Goal: Task Accomplishment & Management: Manage account settings

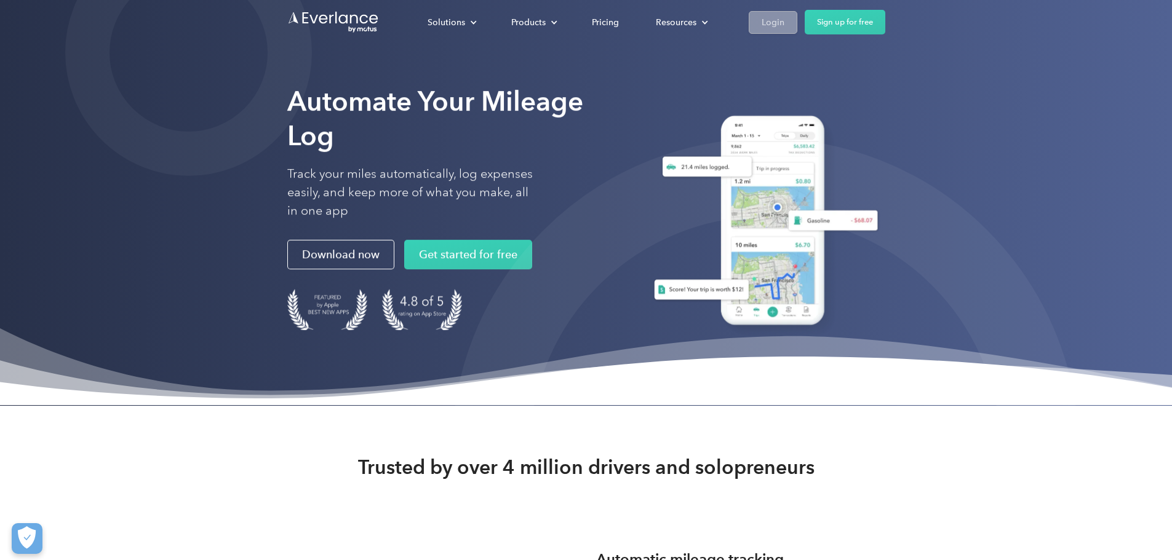
click at [784, 18] on div "Login" at bounding box center [773, 22] width 23 height 15
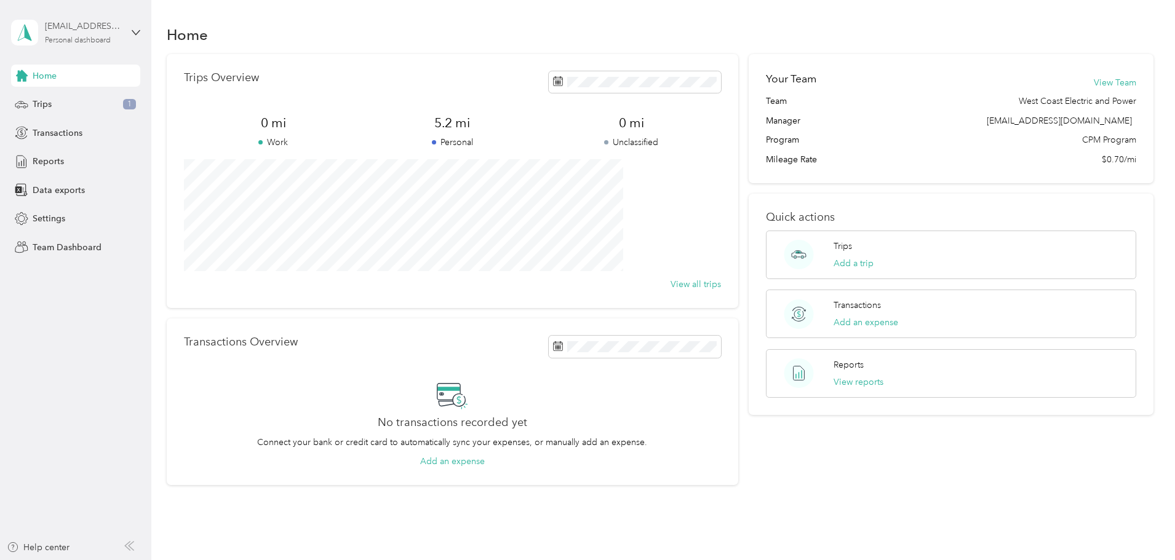
click at [73, 23] on div "[EMAIL_ADDRESS][DOMAIN_NAME]" at bounding box center [83, 26] width 77 height 13
click at [86, 92] on div "Team dashboard" at bounding box center [141, 101] width 242 height 22
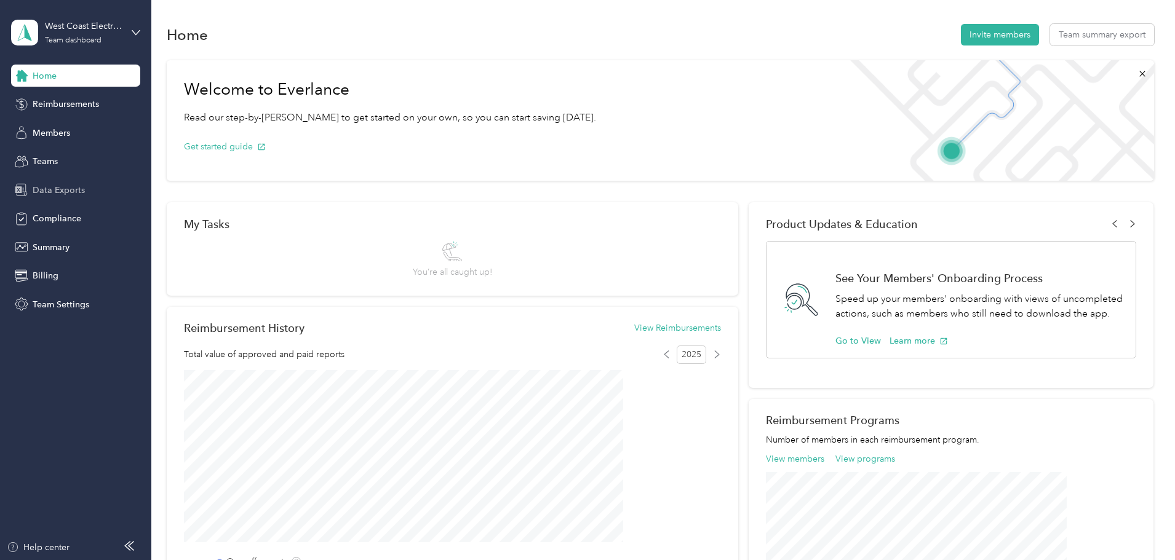
click at [54, 189] on span "Data Exports" at bounding box center [59, 190] width 52 height 13
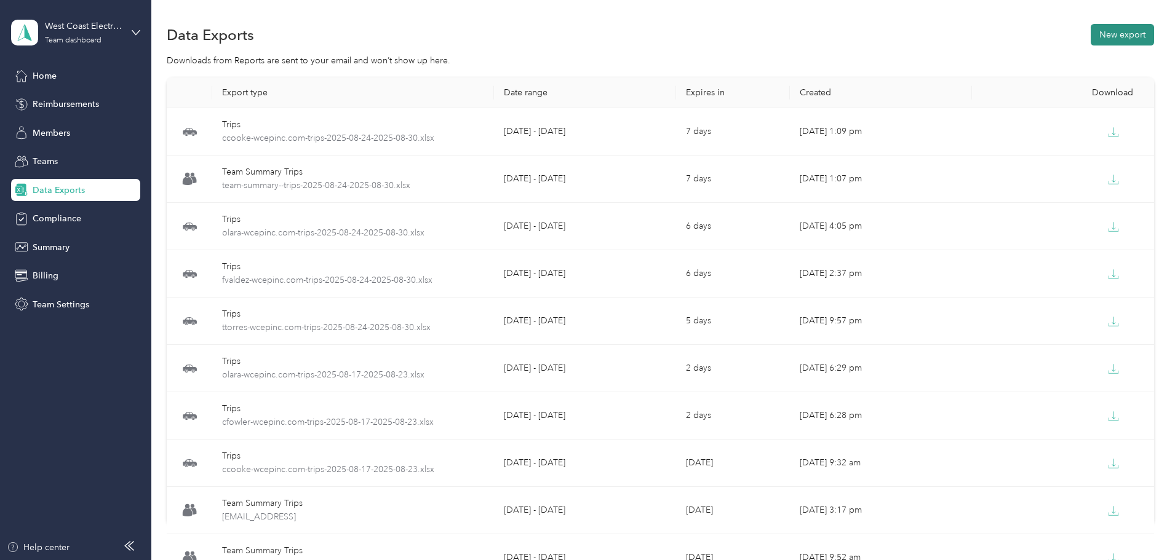
click at [1091, 29] on button "New export" at bounding box center [1122, 35] width 63 height 22
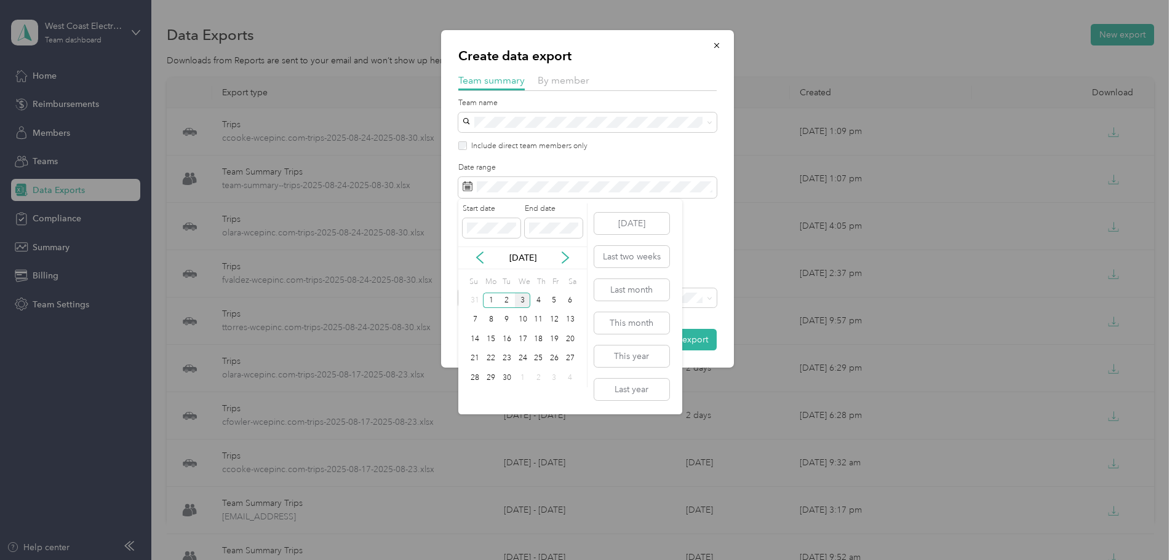
click at [477, 266] on div "Sep 2025" at bounding box center [522, 258] width 129 height 23
click at [478, 261] on icon at bounding box center [480, 258] width 12 height 12
drag, startPoint x: 475, startPoint y: 376, endPoint x: 487, endPoint y: 376, distance: 11.7
click at [475, 375] on div "24" at bounding box center [475, 377] width 16 height 15
click at [565, 376] on div "30" at bounding box center [570, 377] width 16 height 15
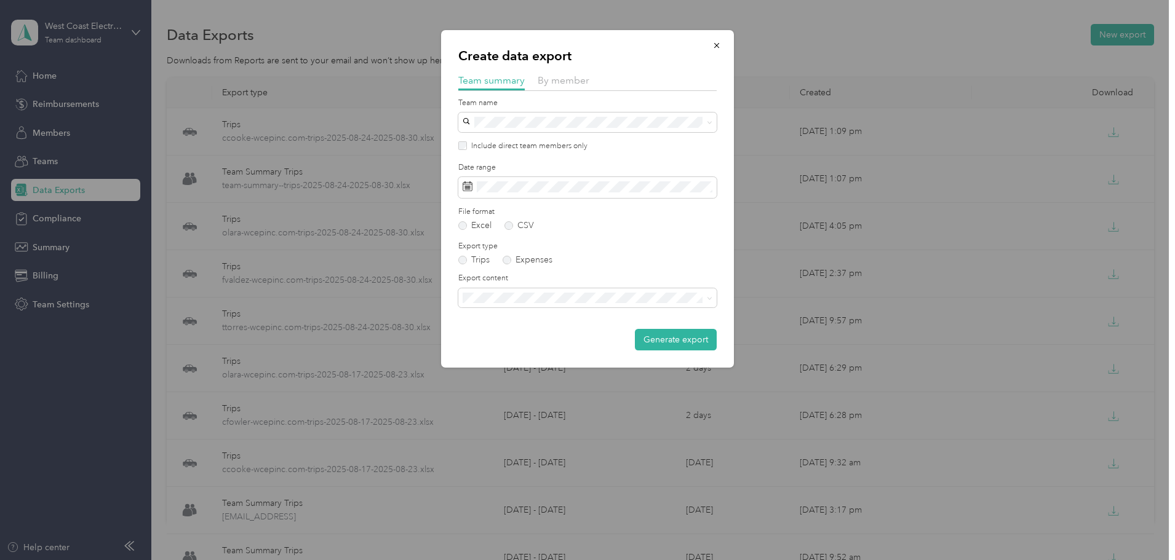
click at [538, 346] on li "Summary and full trips list" at bounding box center [587, 338] width 258 height 22
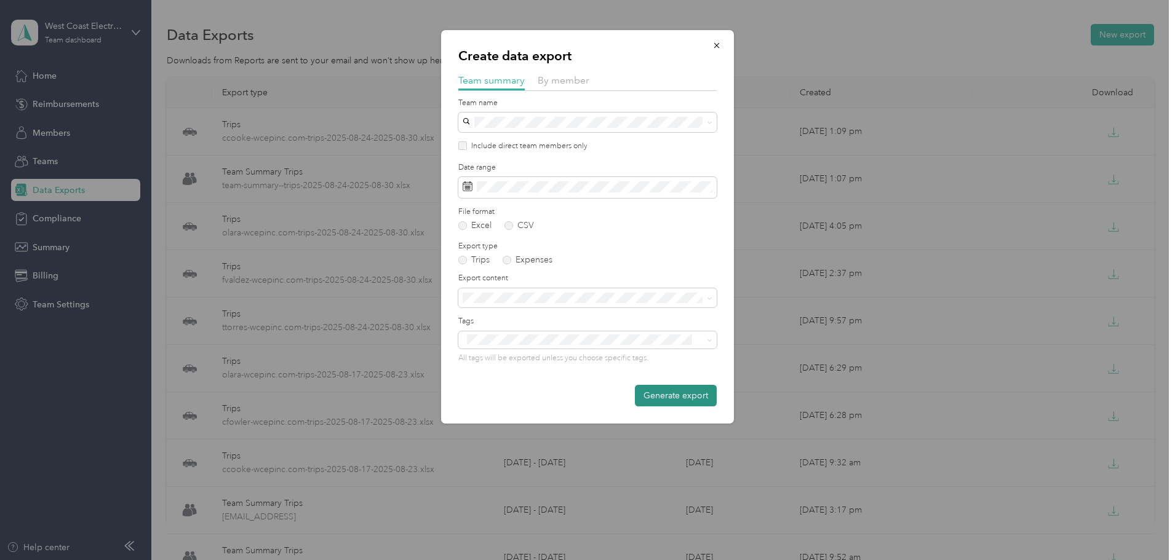
click at [663, 392] on button "Generate export" at bounding box center [676, 396] width 82 height 22
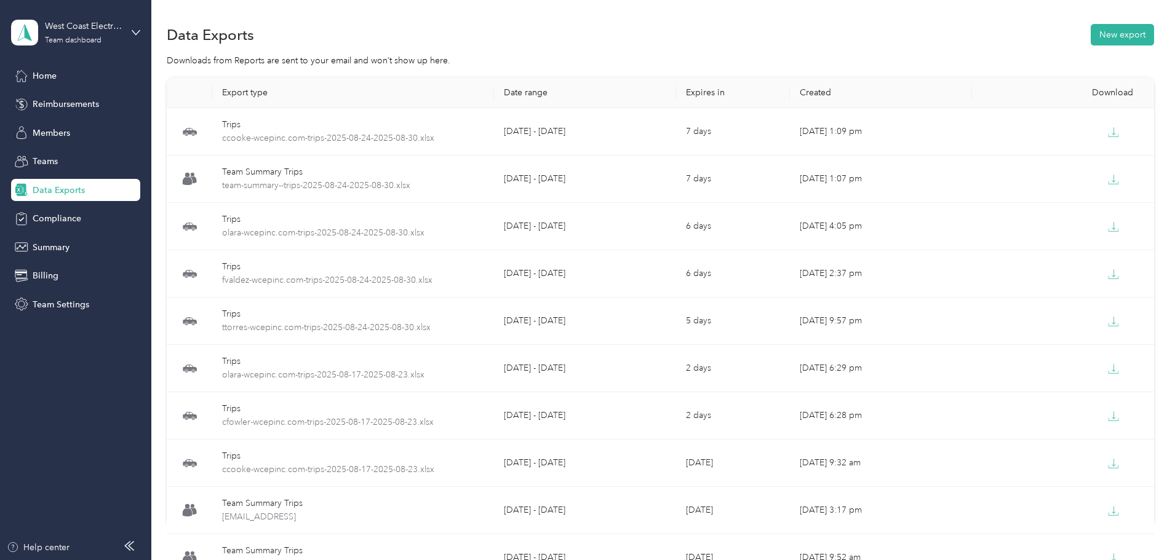
click at [1128, 125] on div "Export type Date range Expires in Created Download Trips ccooke-wcepinc.com-tri…" at bounding box center [660, 323] width 987 height 491
click at [1091, 34] on button "New export" at bounding box center [1122, 35] width 63 height 22
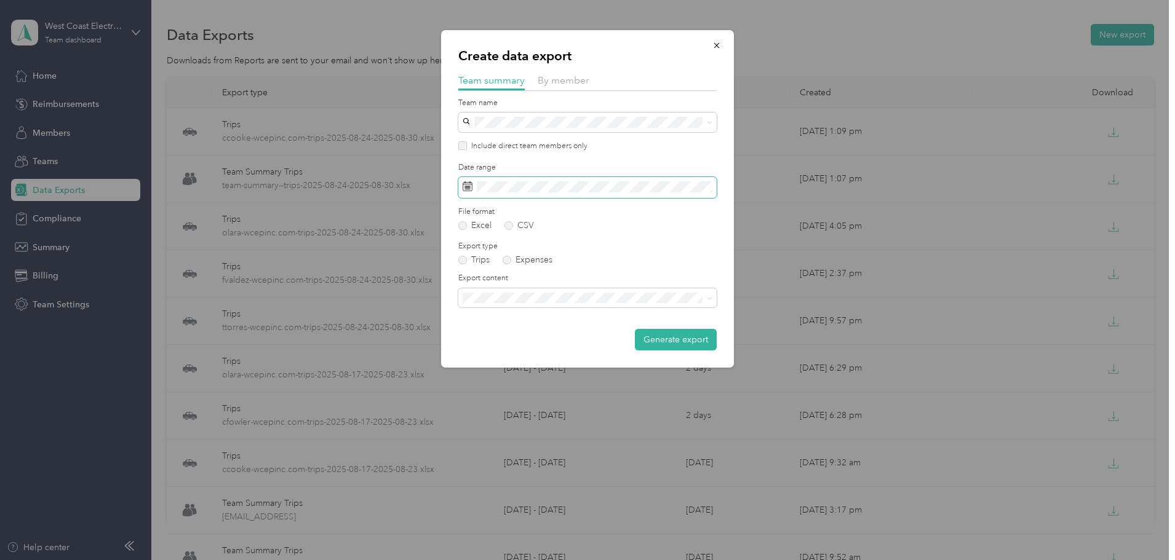
click at [579, 181] on span at bounding box center [587, 187] width 258 height 21
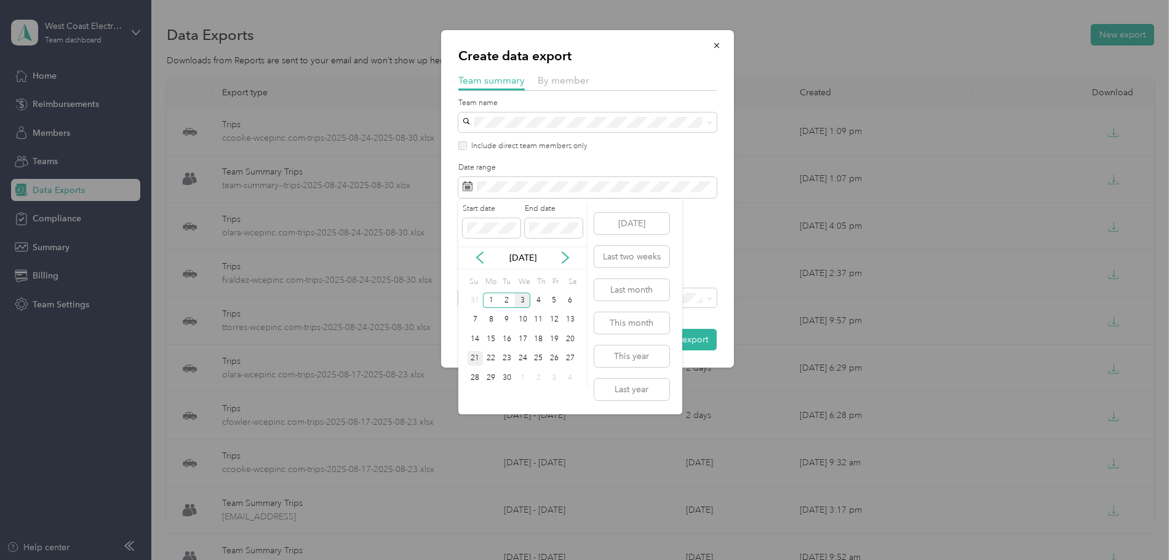
click at [478, 357] on div "21" at bounding box center [475, 358] width 16 height 15
click at [481, 253] on icon at bounding box center [480, 258] width 12 height 12
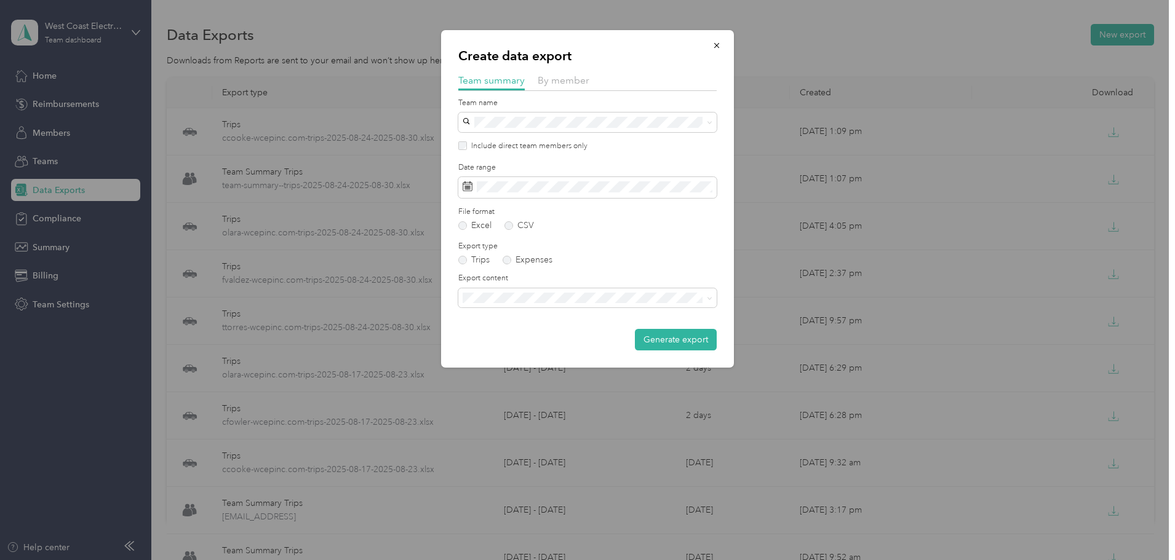
click at [699, 103] on label "Team name" at bounding box center [587, 103] width 258 height 11
click at [718, 42] on icon "button" at bounding box center [716, 45] width 9 height 9
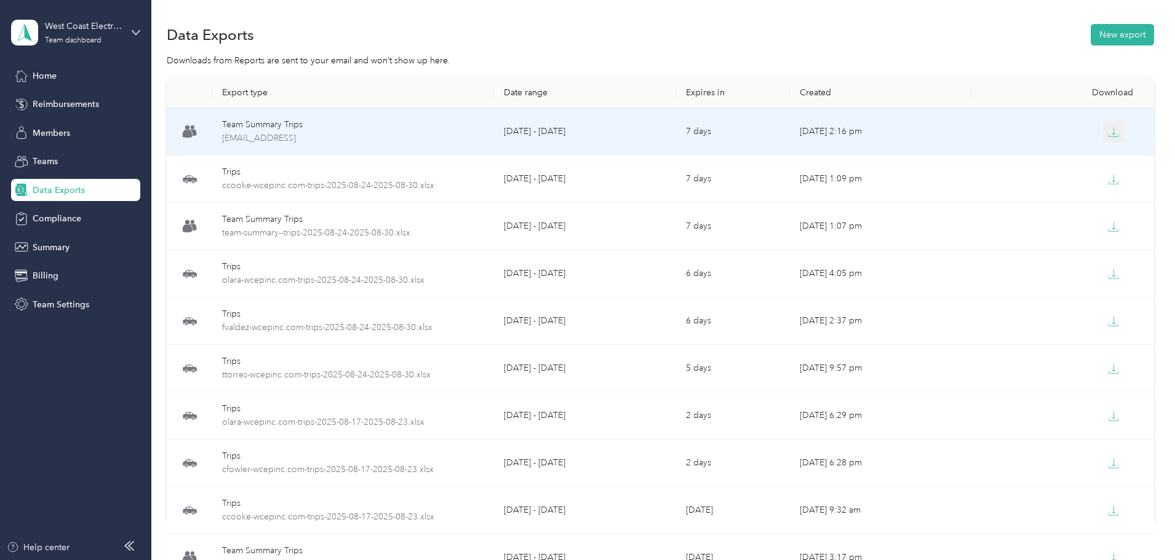
click at [1108, 135] on icon "button" at bounding box center [1113, 132] width 11 height 11
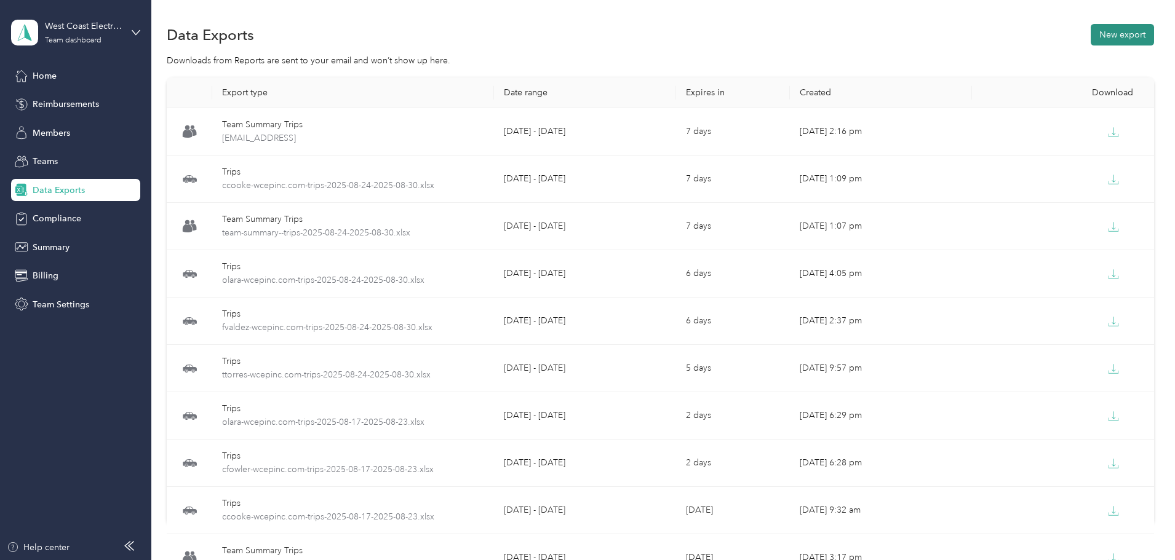
click at [1091, 38] on button "New export" at bounding box center [1122, 35] width 63 height 22
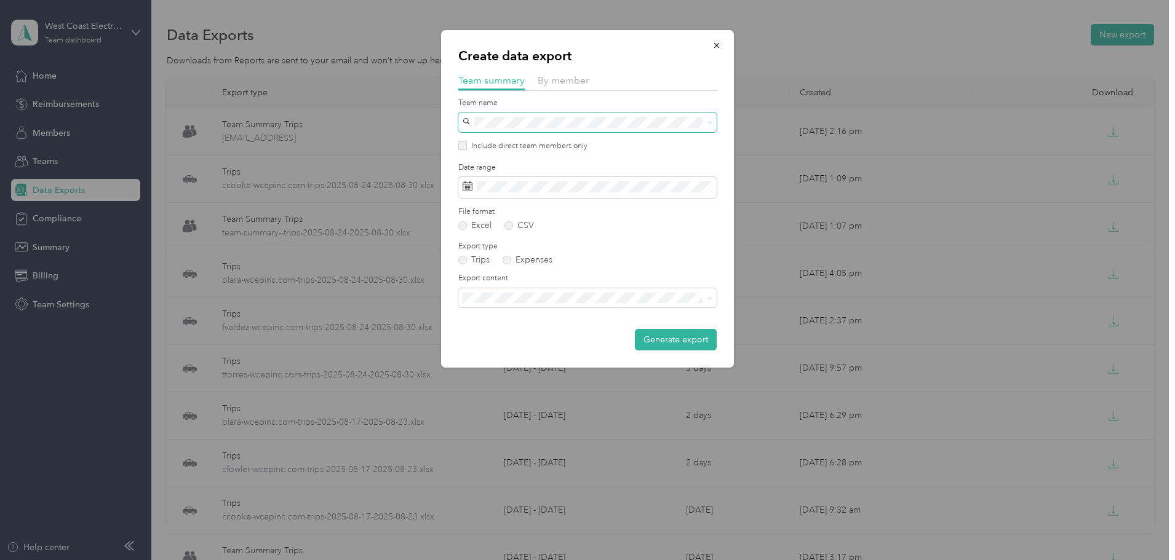
click at [552, 560] on div "Create data export Team summary By member Team name Include direct team members…" at bounding box center [584, 560] width 1169 height 0
click at [586, 560] on div "Create data export Team summary By member Team name Include direct team members…" at bounding box center [584, 560] width 1169 height 0
click at [472, 186] on icon at bounding box center [467, 187] width 9 height 9
click at [467, 189] on rect at bounding box center [466, 189] width 1 height 1
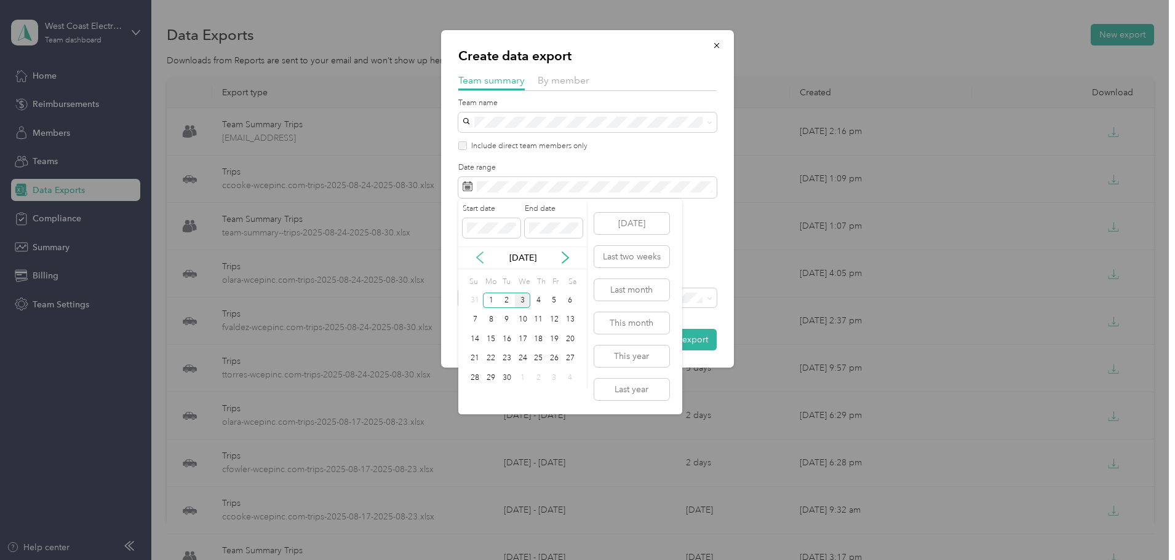
click at [479, 257] on icon at bounding box center [480, 258] width 12 height 12
click at [473, 378] on div "24" at bounding box center [475, 377] width 16 height 15
click at [565, 377] on div "30" at bounding box center [570, 377] width 16 height 15
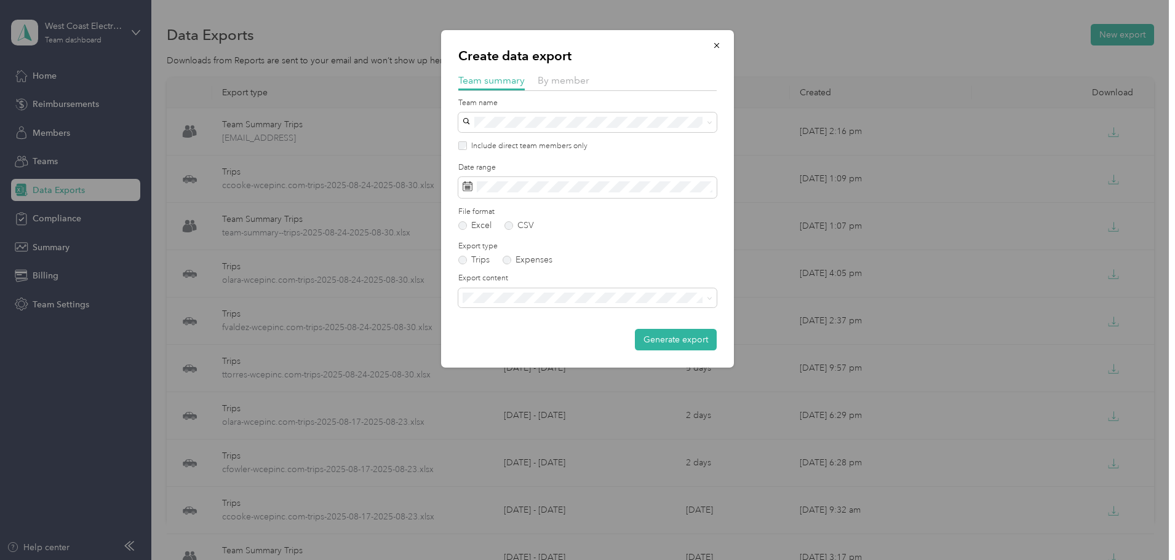
click at [640, 300] on div "Today Last two weeks Last month This month This year Last year" at bounding box center [631, 300] width 78 height 215
click at [707, 301] on span at bounding box center [710, 298] width 6 height 10
click at [706, 296] on span at bounding box center [707, 298] width 10 height 9
click at [709, 296] on icon at bounding box center [710, 299] width 6 height 6
click at [613, 343] on div "Summary and full trips list" at bounding box center [587, 341] width 241 height 13
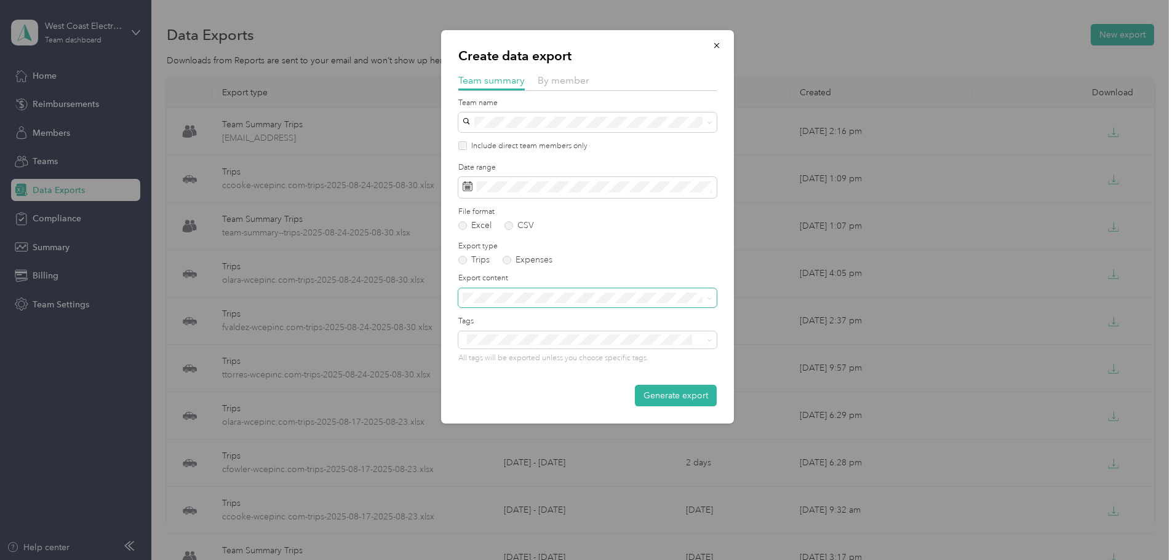
click at [651, 393] on button "Last year" at bounding box center [631, 384] width 75 height 22
click at [687, 402] on button "Generate export" at bounding box center [676, 396] width 82 height 22
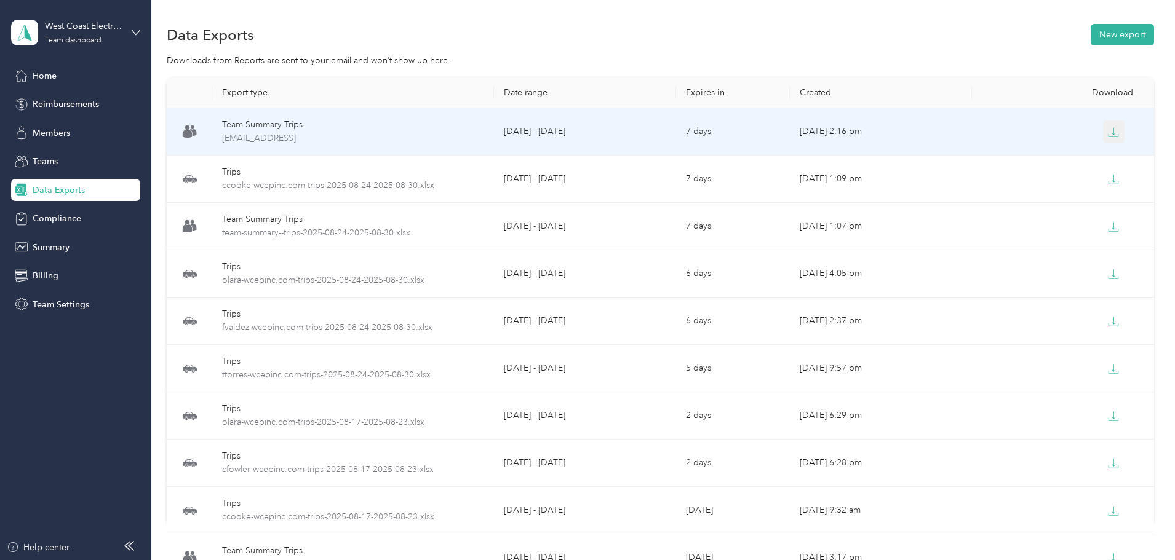
click at [1103, 125] on button "button" at bounding box center [1114, 132] width 22 height 22
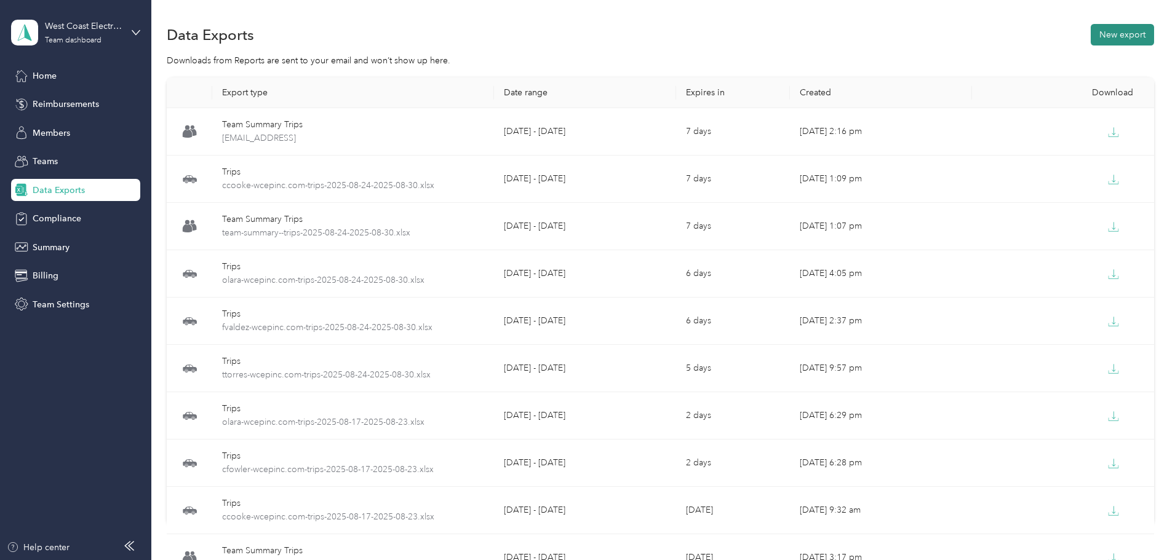
click at [1091, 36] on button "New export" at bounding box center [1122, 35] width 63 height 22
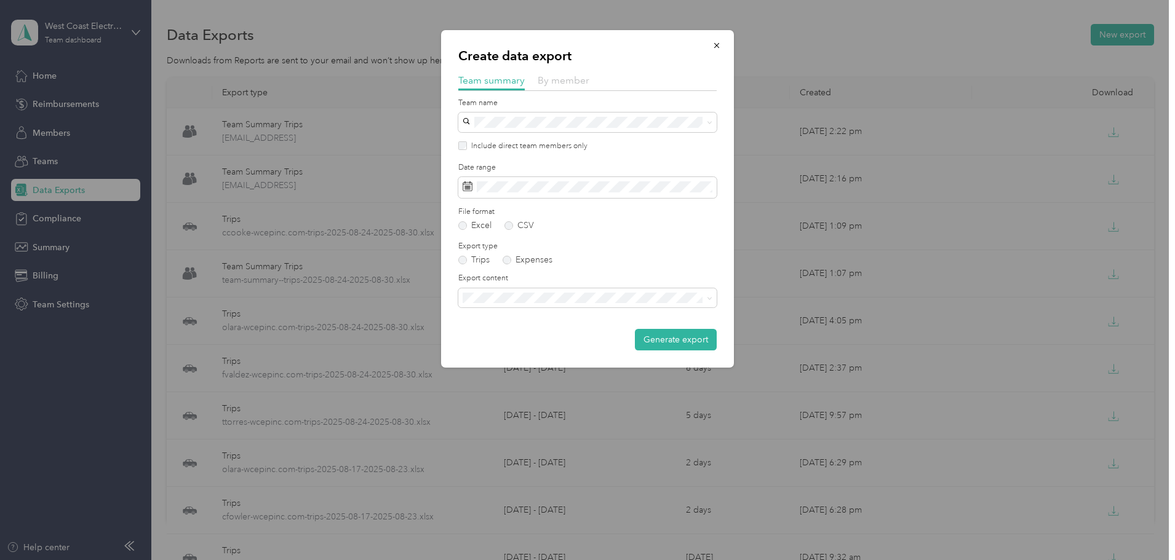
click at [573, 76] on span "By member" at bounding box center [564, 80] width 52 height 12
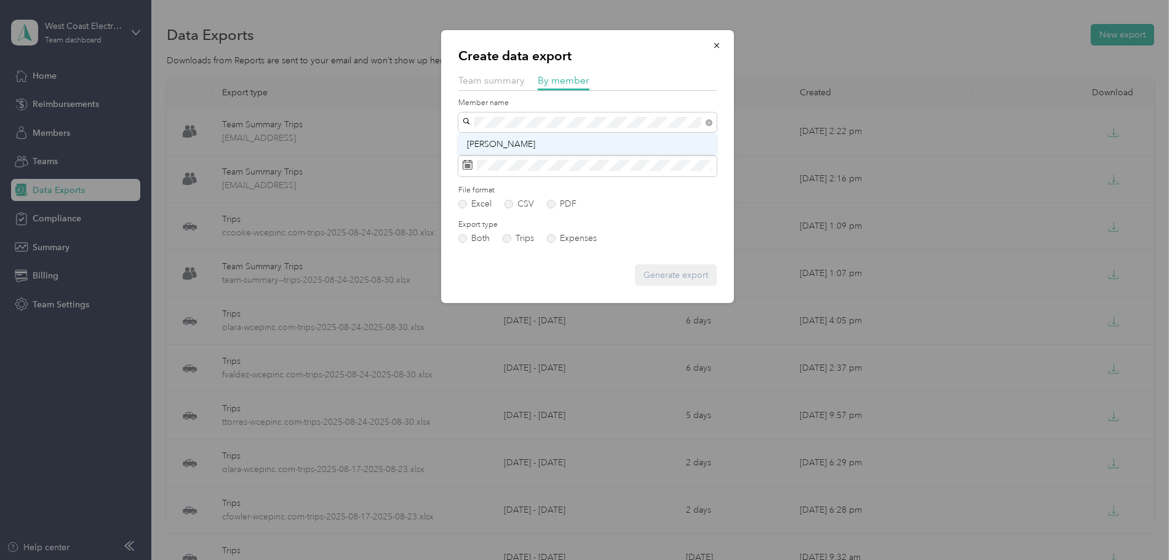
click at [504, 140] on span "Jovani Gutierrez" at bounding box center [501, 144] width 68 height 10
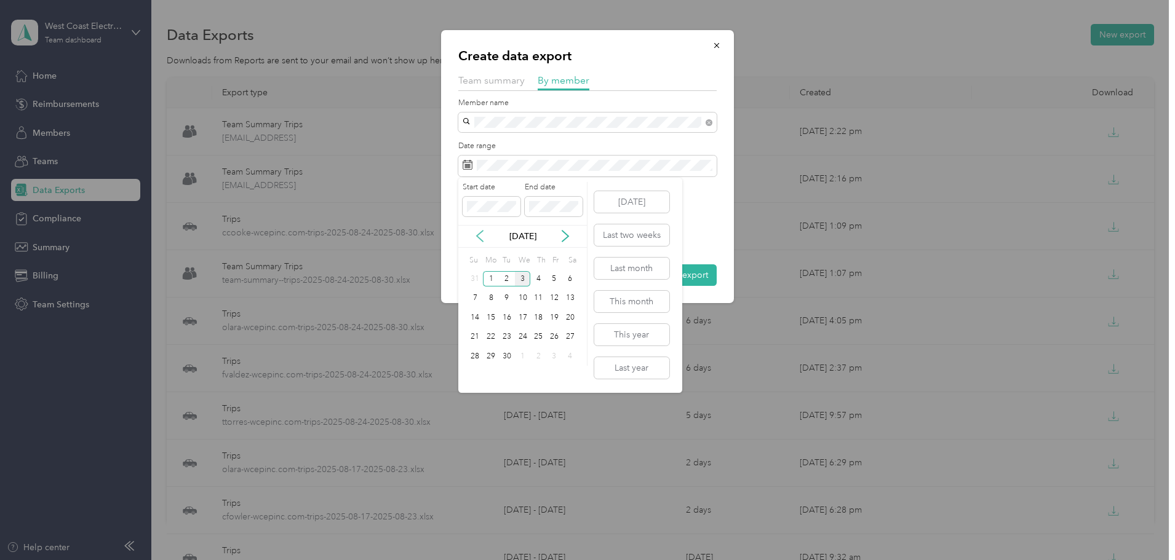
click at [481, 231] on icon at bounding box center [480, 236] width 12 height 12
click at [474, 358] on div "24" at bounding box center [475, 356] width 16 height 15
click at [572, 359] on div "30" at bounding box center [570, 356] width 16 height 15
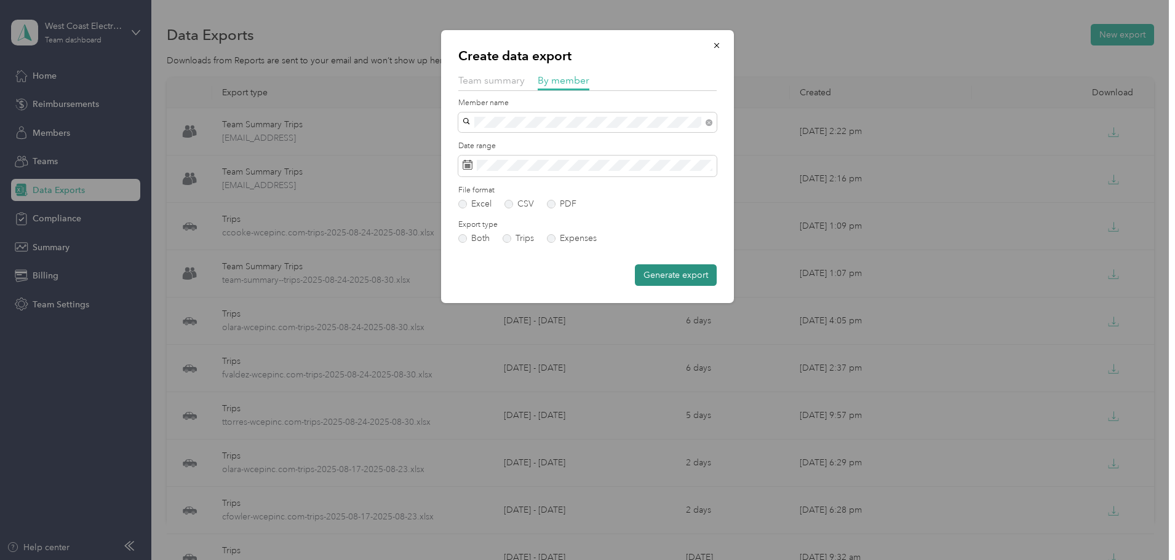
click at [675, 269] on button "Generate export" at bounding box center [676, 275] width 82 height 22
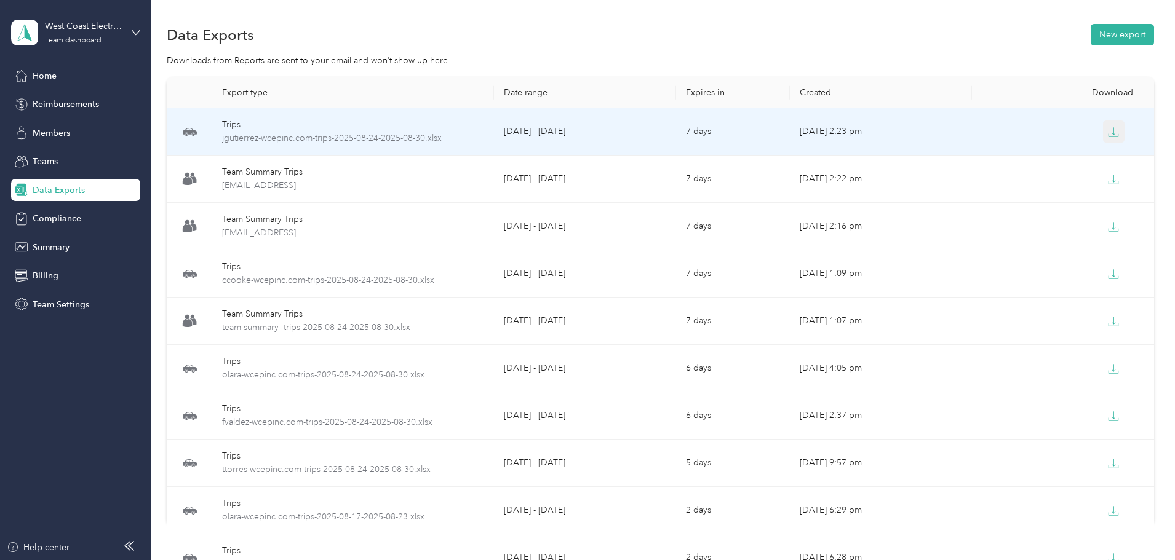
click at [1108, 131] on icon "button" at bounding box center [1113, 132] width 11 height 11
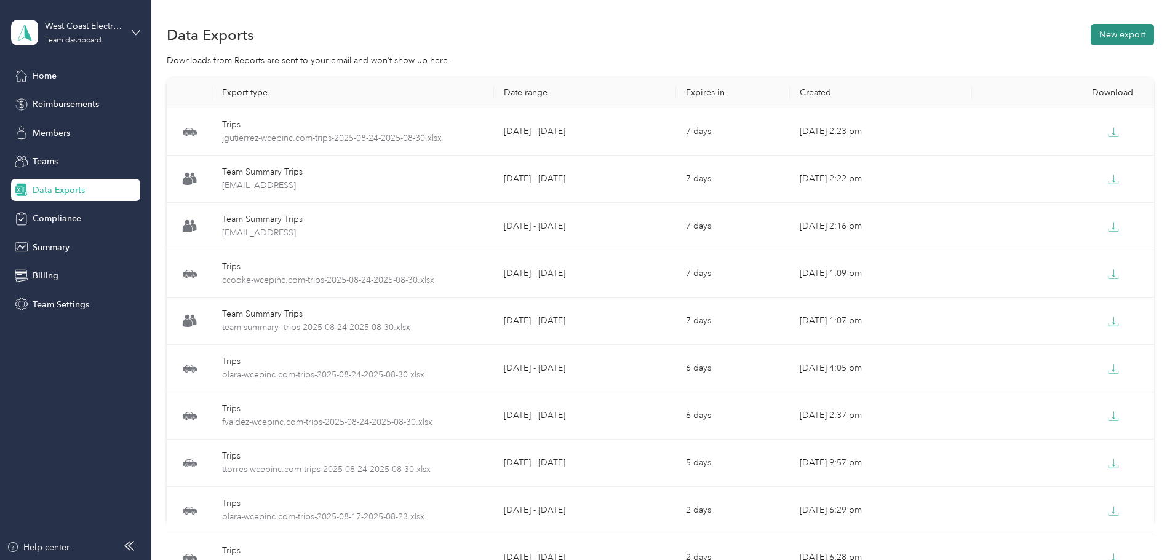
click at [1091, 38] on button "New export" at bounding box center [1122, 35] width 63 height 22
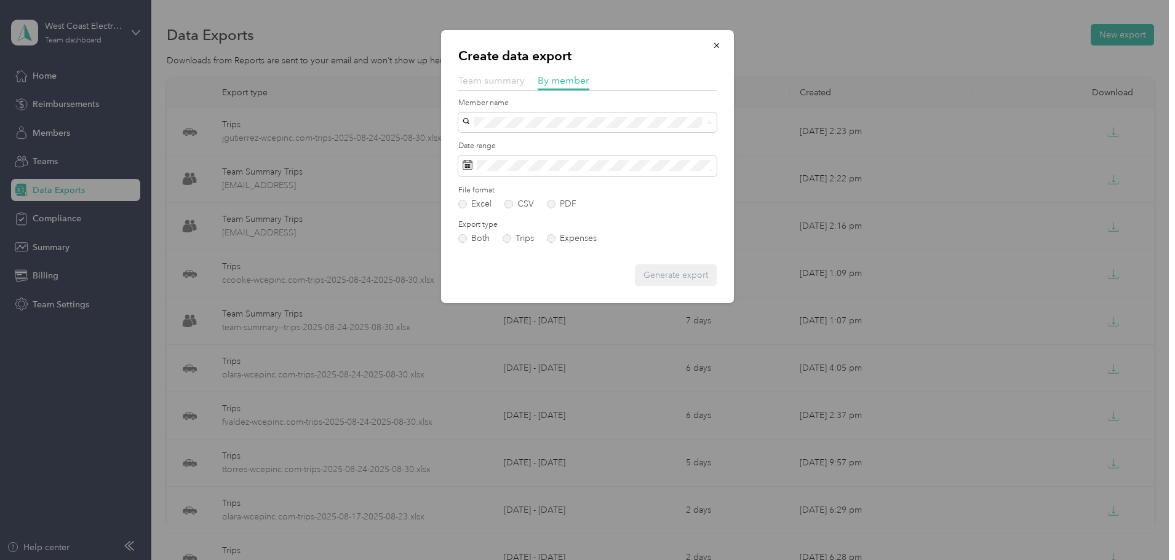
click at [502, 78] on span "Team summary" at bounding box center [491, 80] width 66 height 12
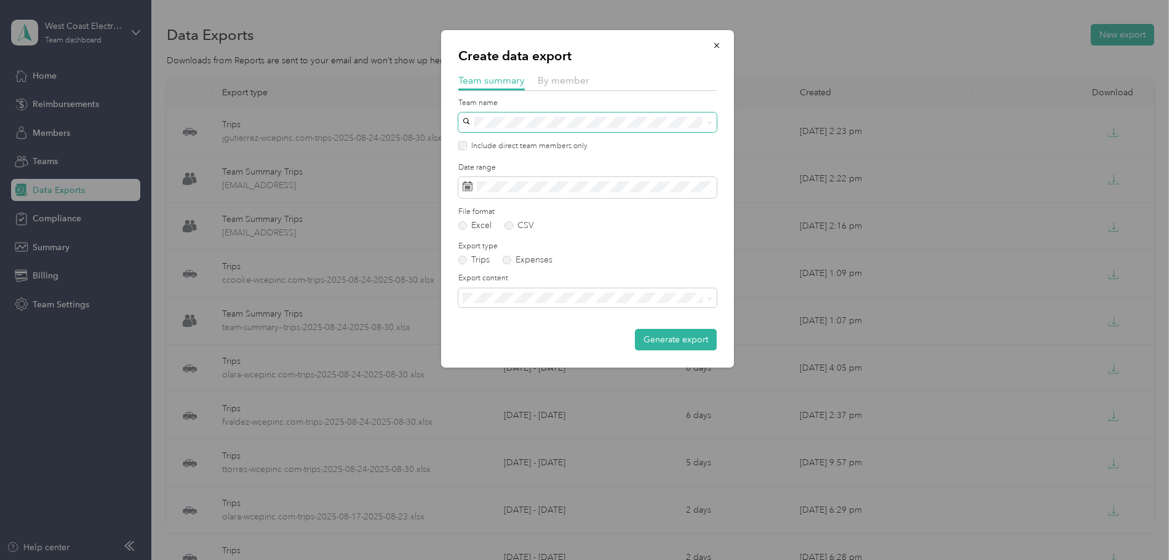
click at [504, 130] on span at bounding box center [587, 123] width 258 height 20
click at [485, 245] on span "Large Projects" at bounding box center [494, 243] width 55 height 10
click at [537, 178] on span at bounding box center [587, 187] width 258 height 21
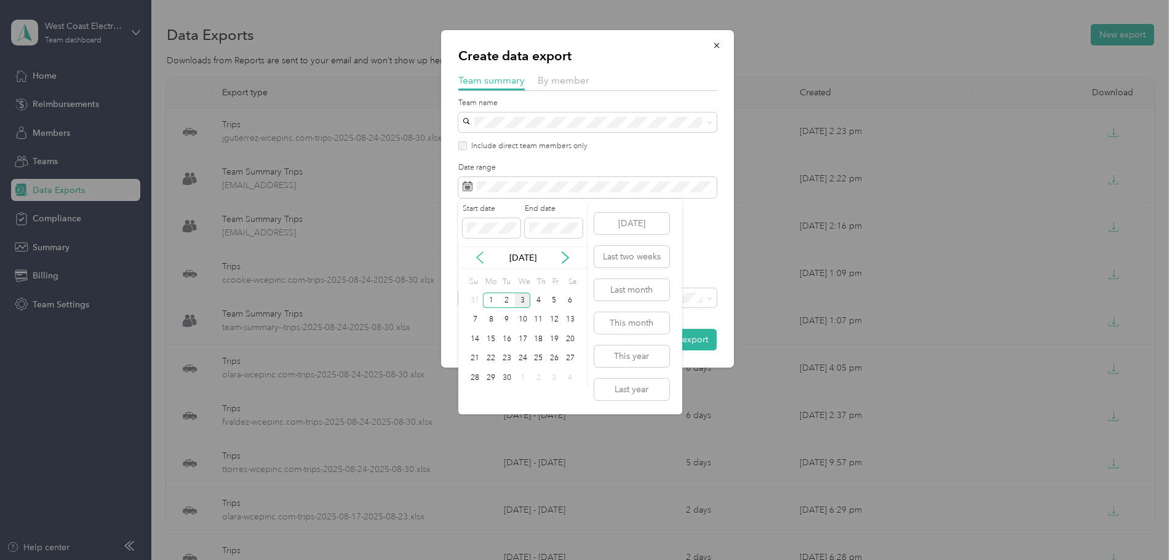
click at [477, 258] on icon at bounding box center [480, 257] width 6 height 11
click at [482, 373] on div "24" at bounding box center [475, 377] width 16 height 15
click at [569, 377] on div "30" at bounding box center [570, 377] width 16 height 15
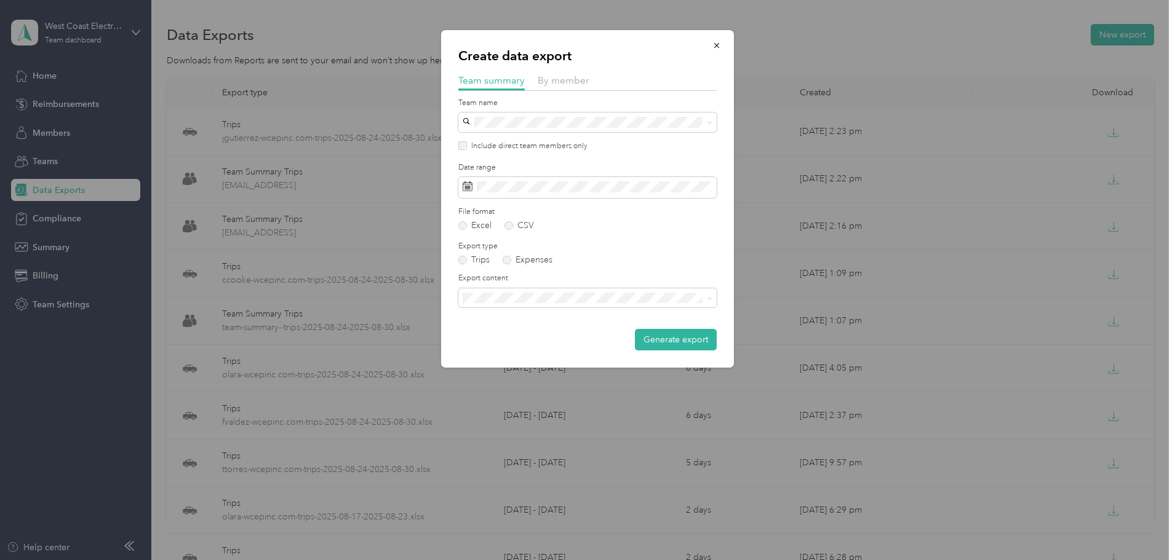
click at [529, 336] on span "Summary and full trips list" at bounding box center [516, 341] width 98 height 10
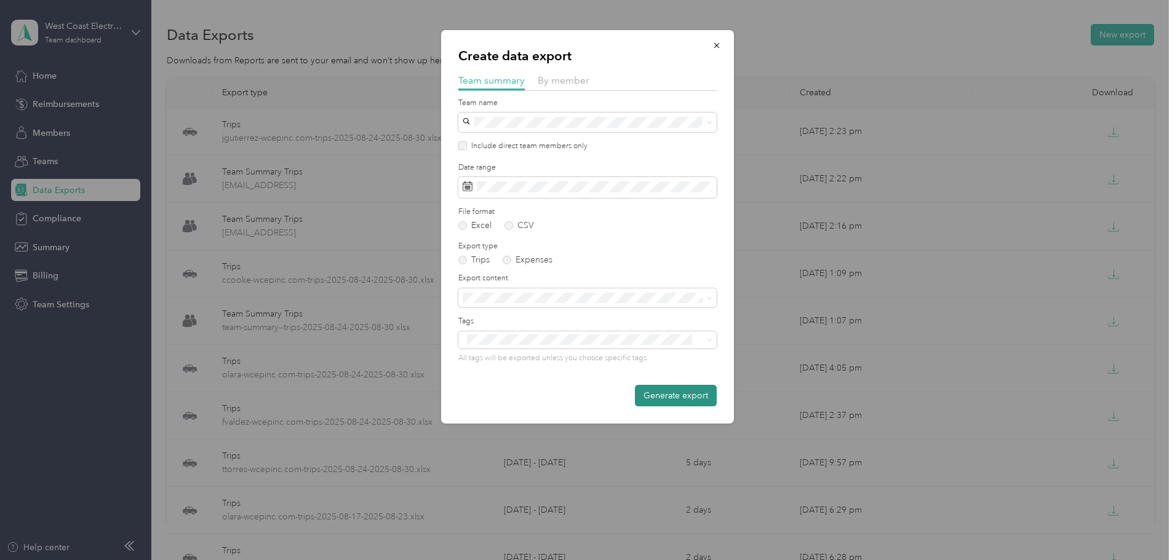
click at [693, 394] on button "Generate export" at bounding box center [676, 396] width 82 height 22
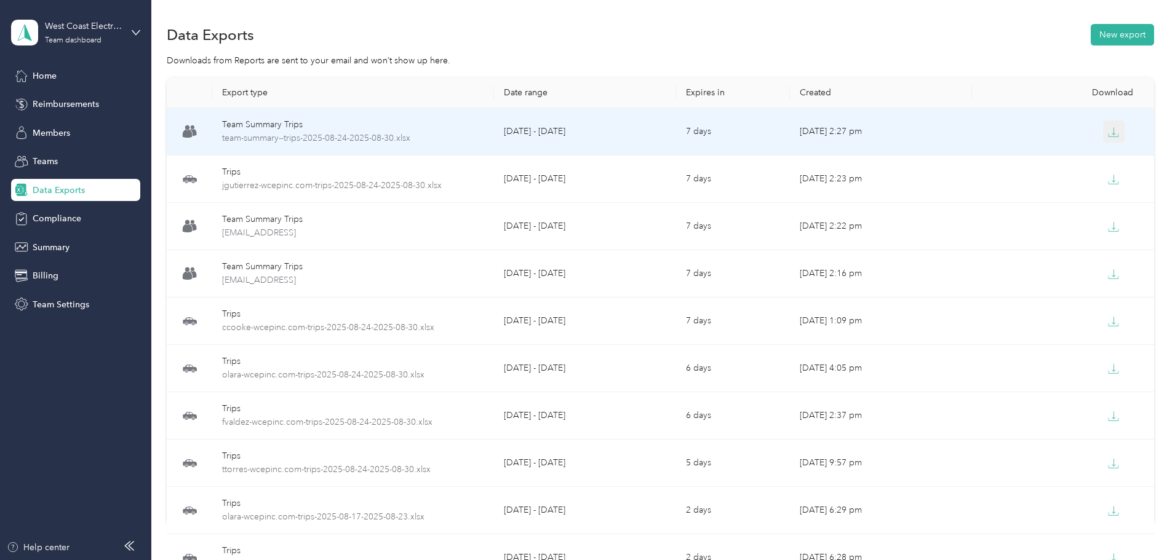
click at [1108, 130] on icon "button" at bounding box center [1113, 132] width 11 height 11
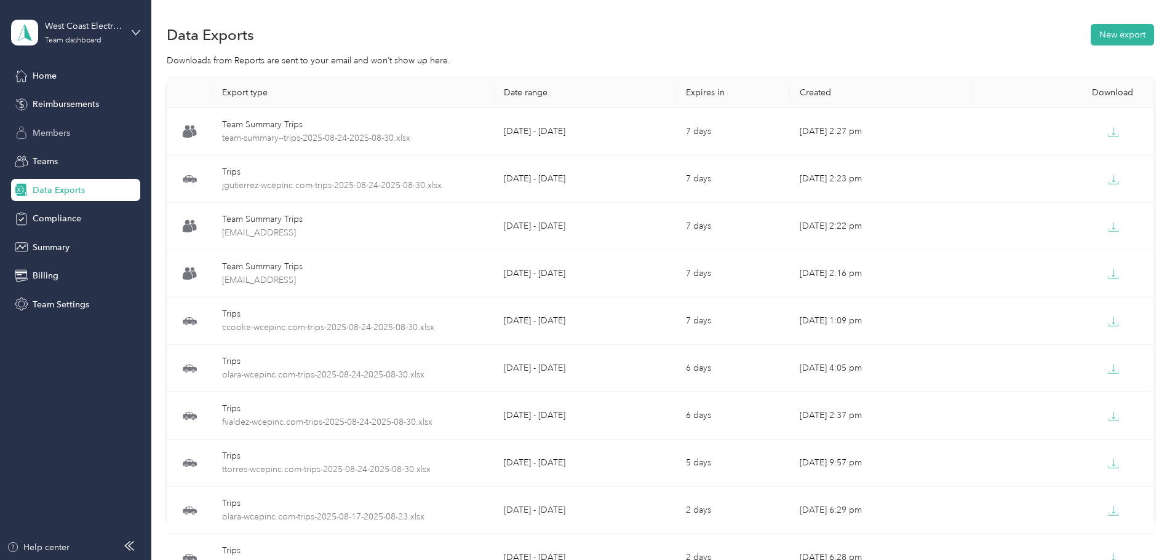
click at [60, 127] on span "Members" at bounding box center [52, 133] width 38 height 13
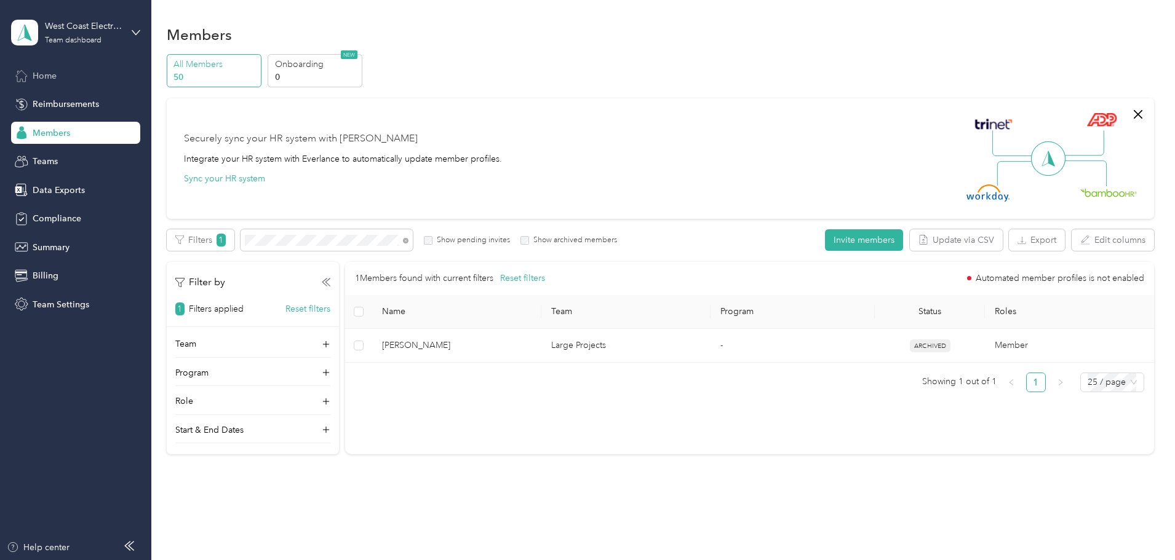
click at [52, 74] on span "Home" at bounding box center [45, 76] width 24 height 13
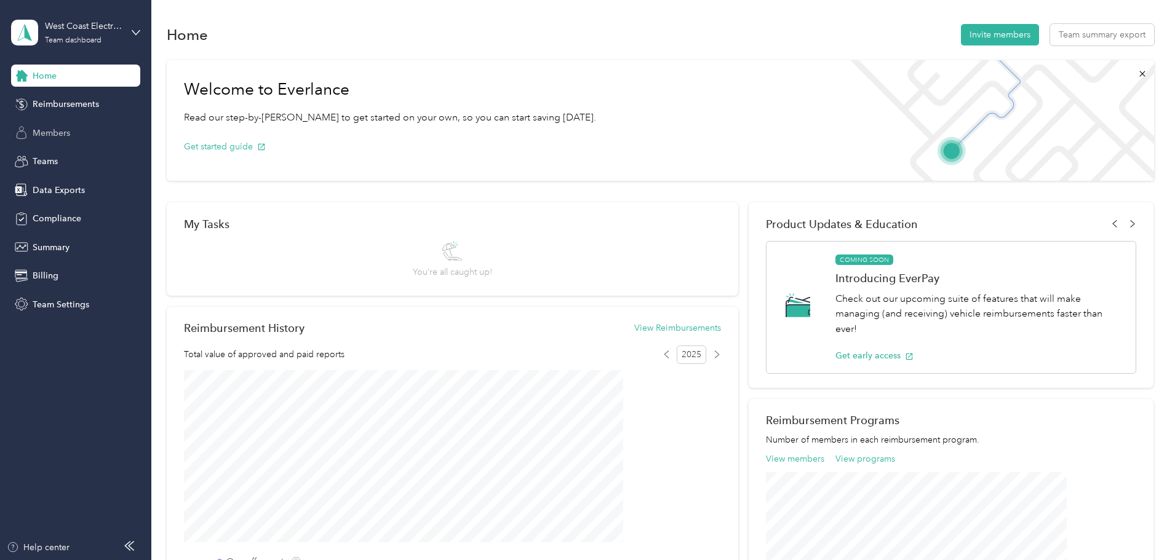
click at [54, 127] on span "Members" at bounding box center [52, 133] width 38 height 13
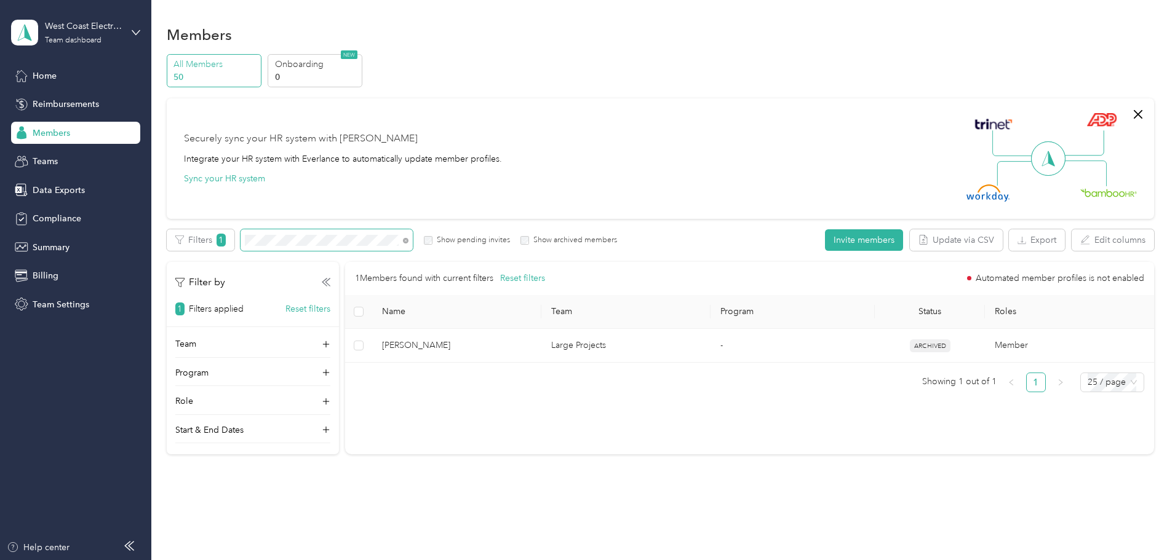
click at [407, 234] on span at bounding box center [327, 240] width 172 height 22
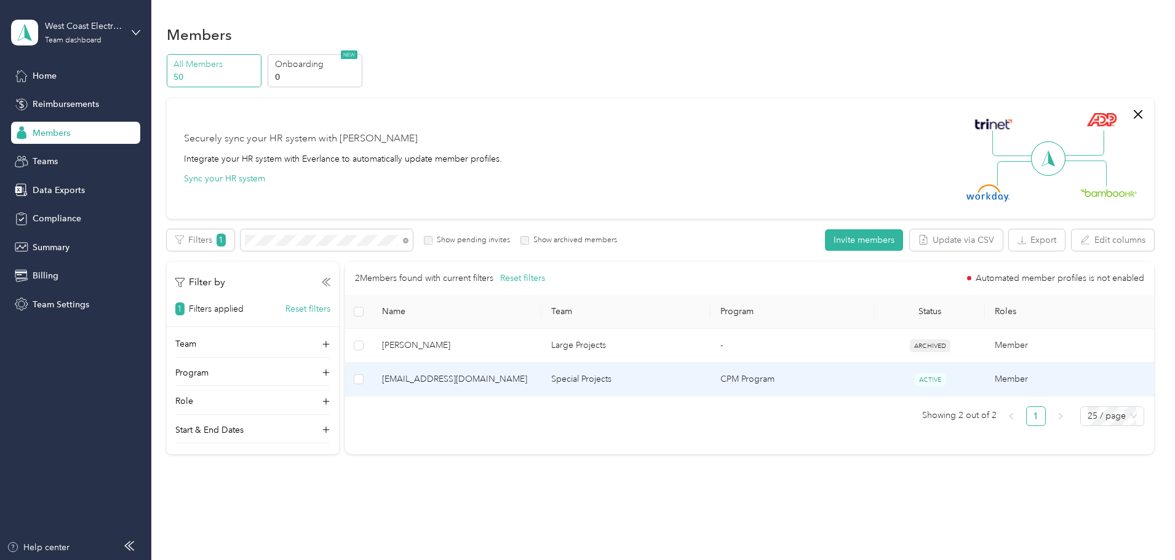
click at [521, 376] on span "eseymour@wcepinc.com" at bounding box center [456, 380] width 149 height 14
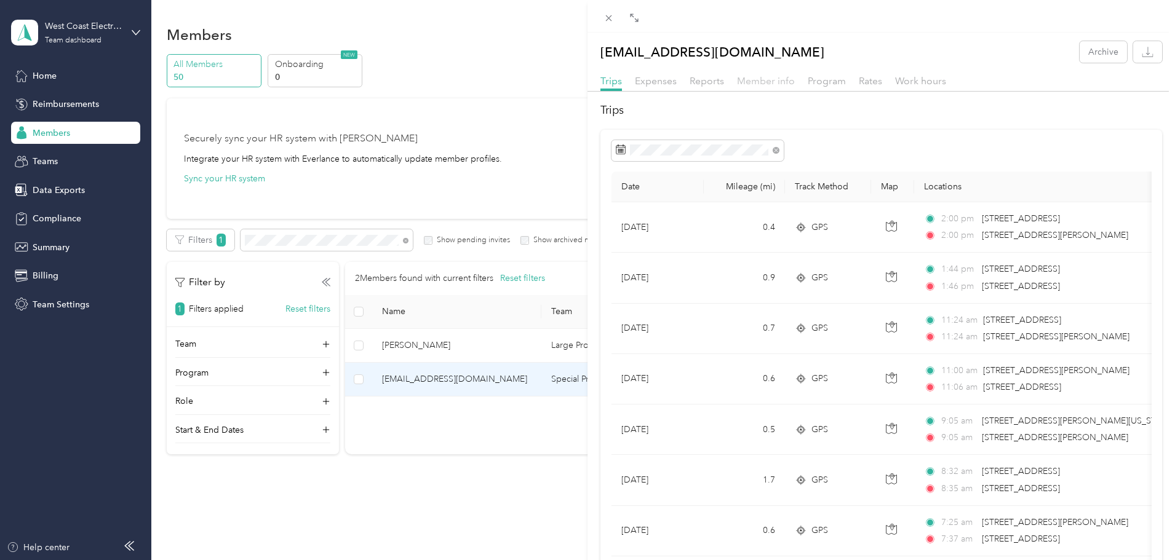
click at [760, 78] on span "Member info" at bounding box center [766, 81] width 58 height 12
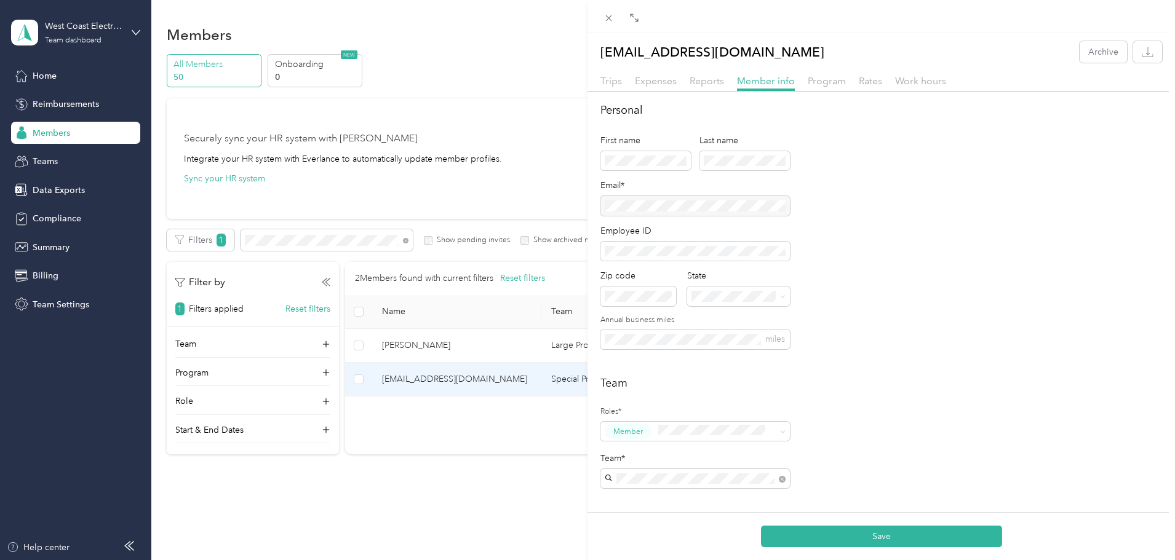
click at [1068, 229] on div "Personal First name Last name Email* Employee ID Zip code State Annual business…" at bounding box center [881, 233] width 562 height 262
click at [867, 538] on button "Save" at bounding box center [881, 537] width 241 height 22
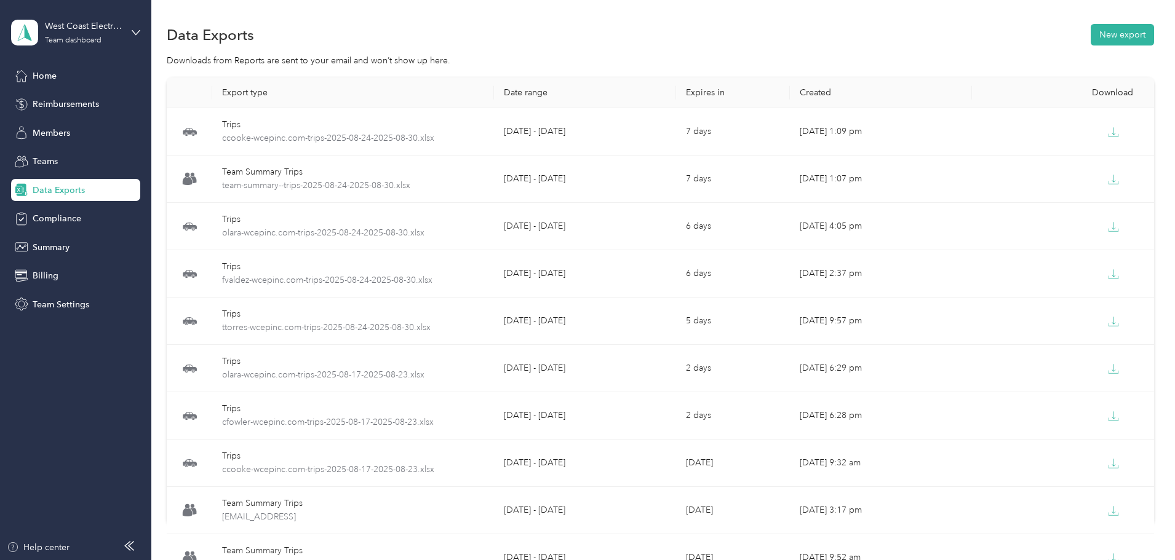
click at [1069, 25] on div "Data Exports New export" at bounding box center [660, 35] width 987 height 26
click at [1091, 33] on button "New export" at bounding box center [1122, 35] width 63 height 22
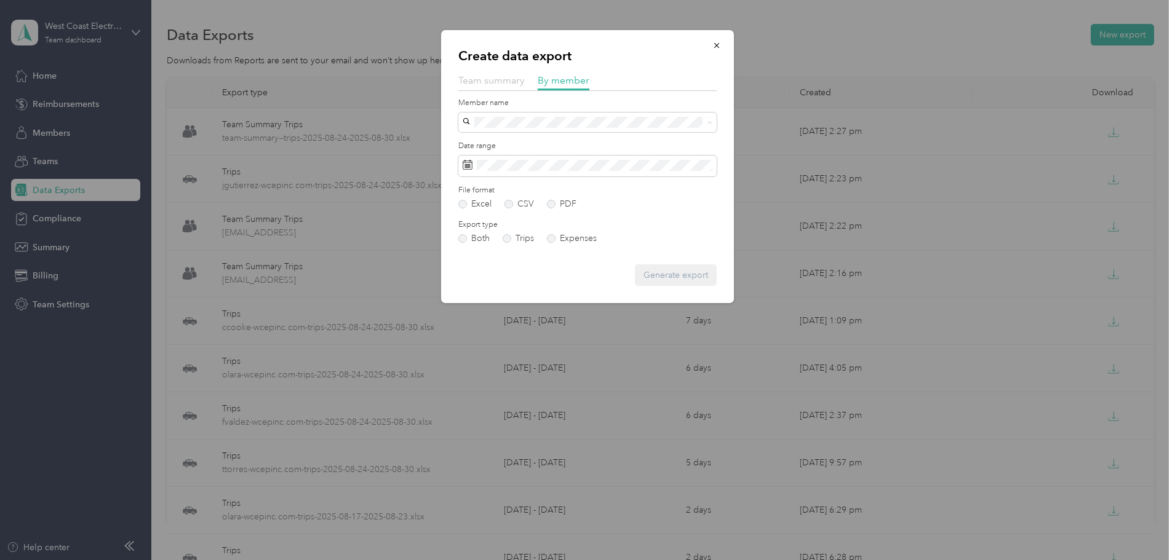
click at [496, 75] on span "Team summary" at bounding box center [491, 80] width 66 height 12
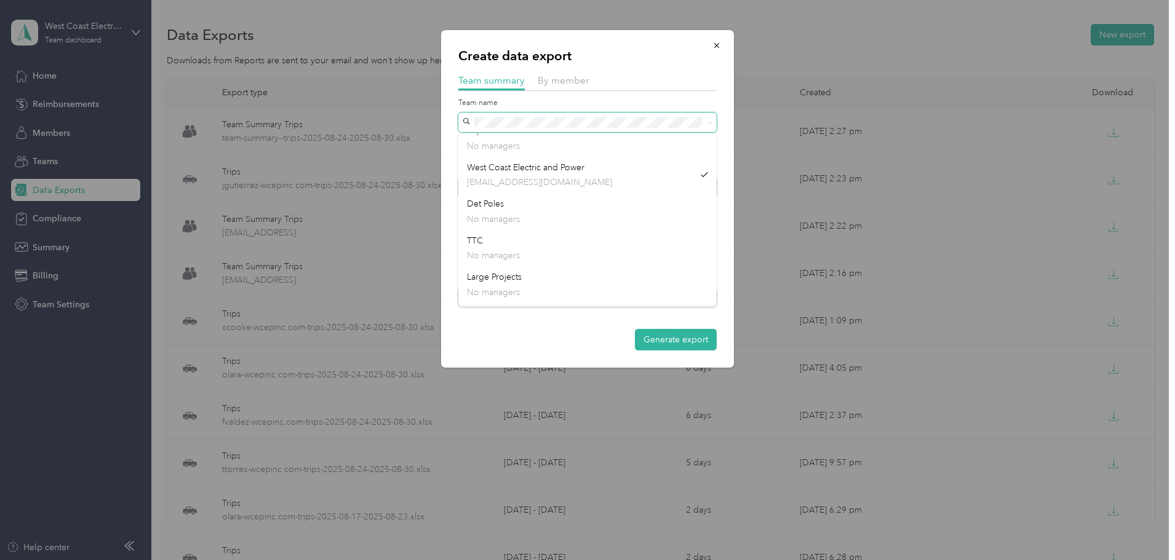
scroll to position [157, 0]
click at [536, 241] on div "Large Projects No managers" at bounding box center [587, 251] width 241 height 28
click at [668, 344] on button "Generate export" at bounding box center [676, 340] width 82 height 22
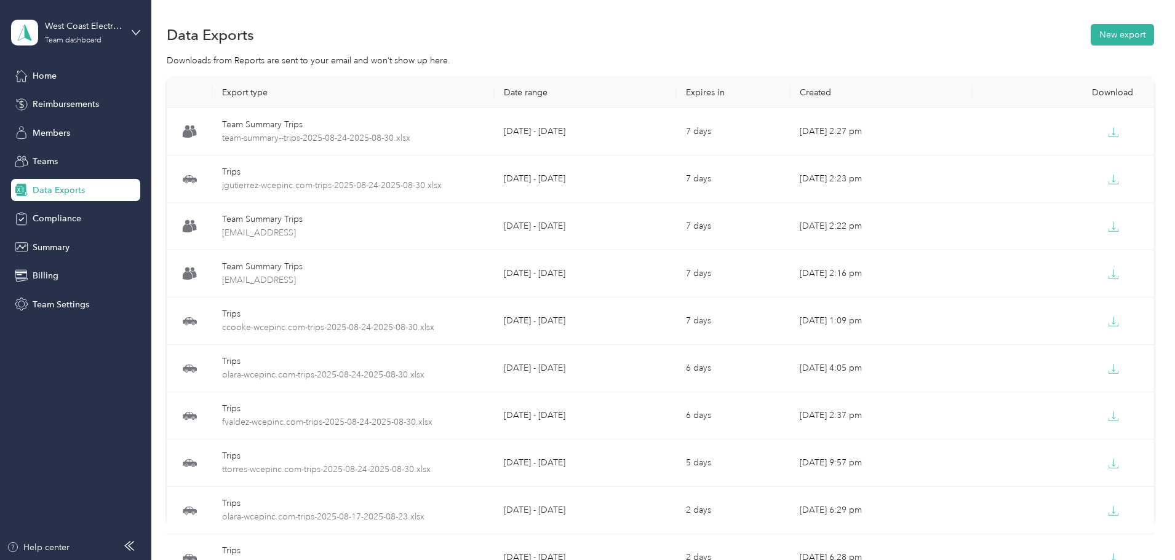
click at [849, 49] on section "Data Exports New export Downloads from Reports are sent to your email and won’t…" at bounding box center [660, 295] width 987 height 547
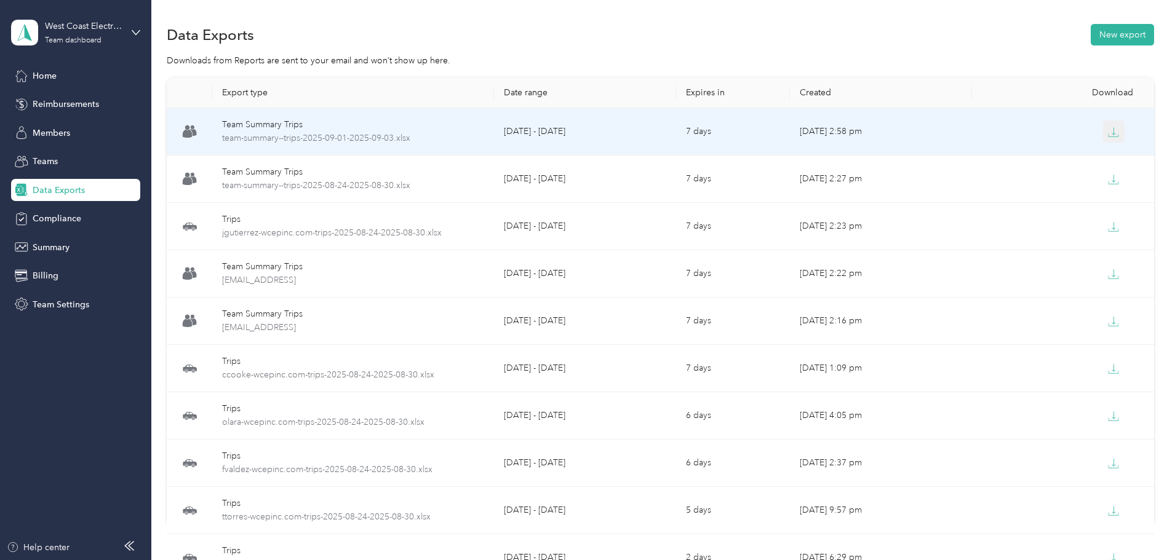
click at [1108, 131] on icon "button" at bounding box center [1113, 132] width 11 height 11
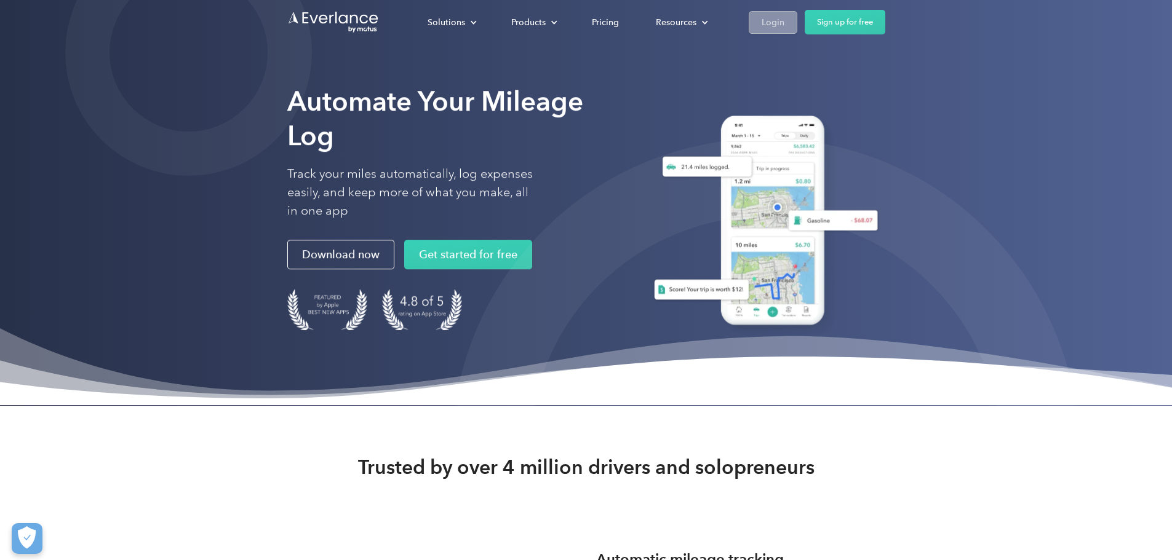
click at [784, 19] on div "Login" at bounding box center [773, 22] width 23 height 15
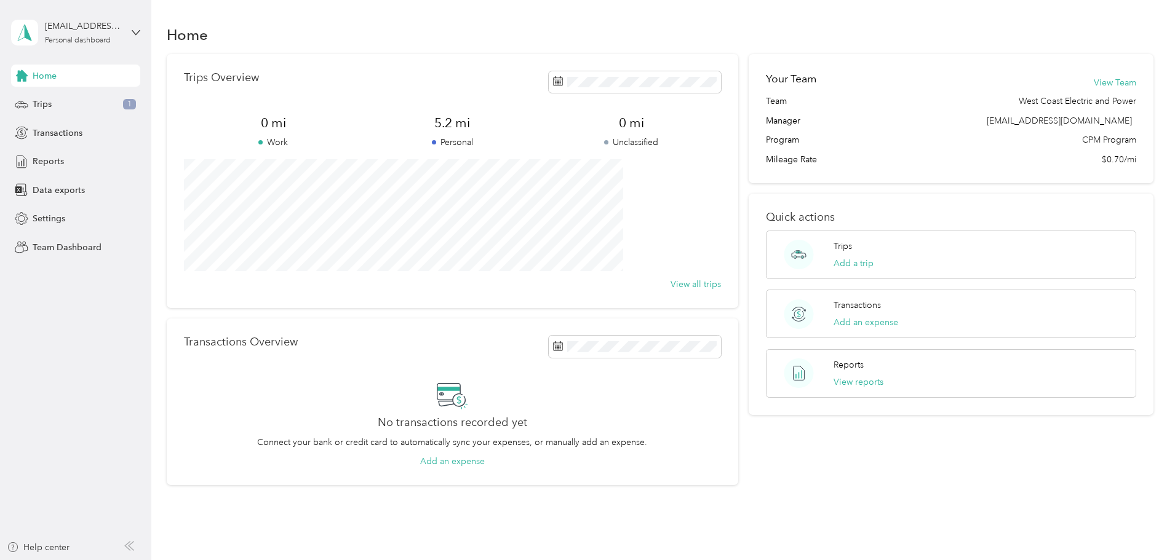
click at [90, 14] on div "[EMAIL_ADDRESS][DOMAIN_NAME] Personal dashboard" at bounding box center [75, 32] width 129 height 43
click at [115, 108] on div "Team dashboard" at bounding box center [141, 101] width 242 height 22
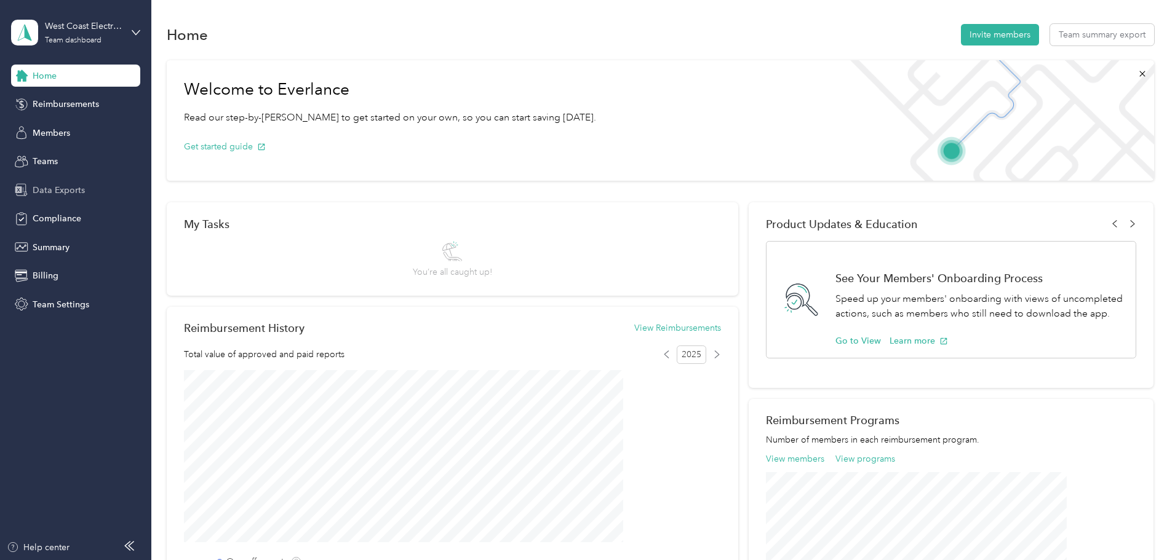
click at [62, 188] on span "Data Exports" at bounding box center [59, 190] width 52 height 13
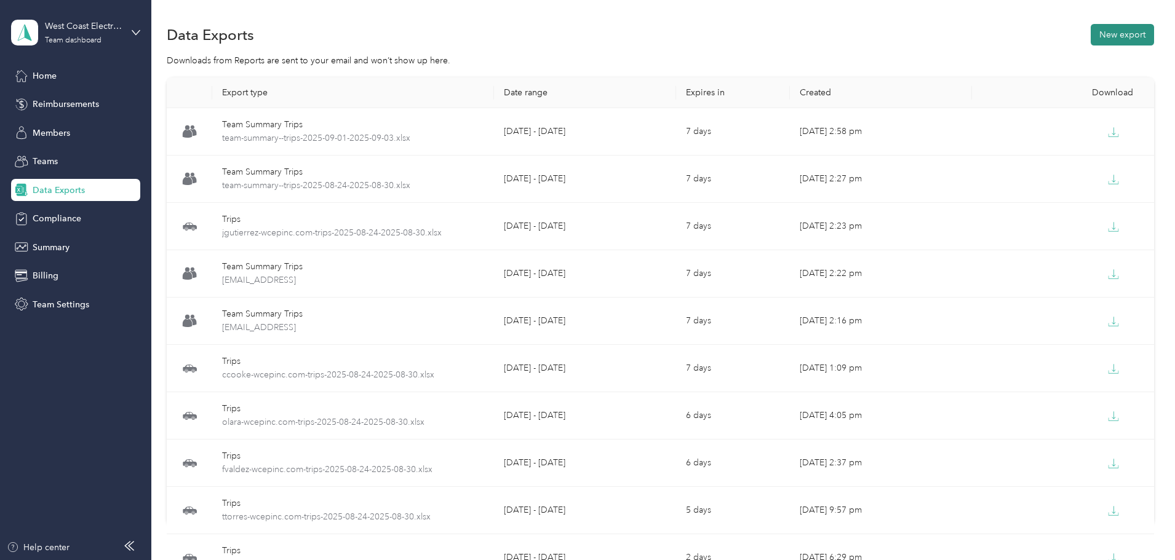
click at [1091, 39] on button "New export" at bounding box center [1122, 35] width 63 height 22
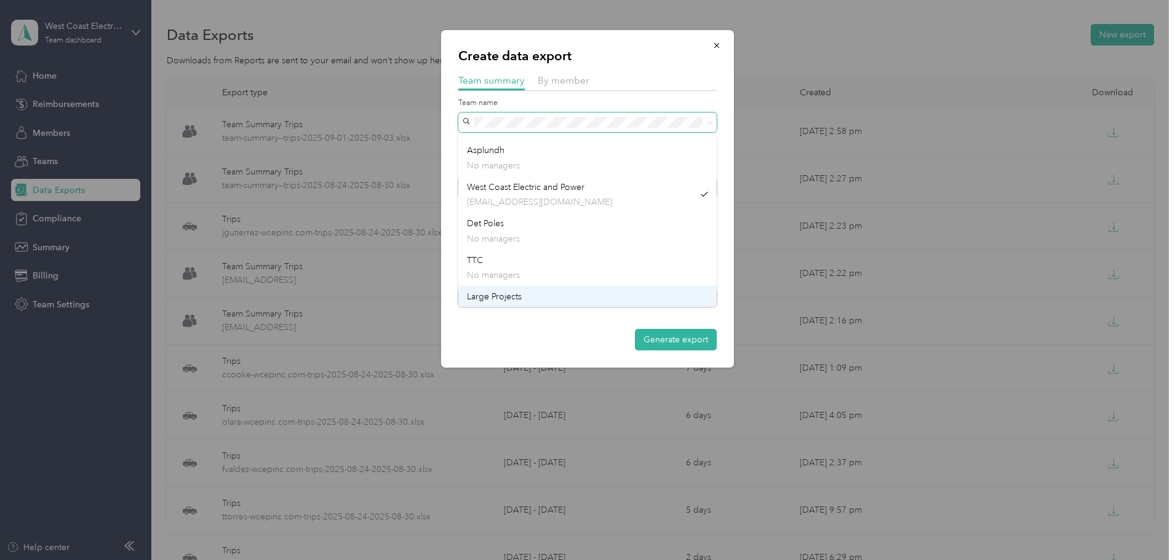
scroll to position [34, 0]
click at [549, 145] on div "Special Projects No managers" at bounding box center [587, 154] width 241 height 28
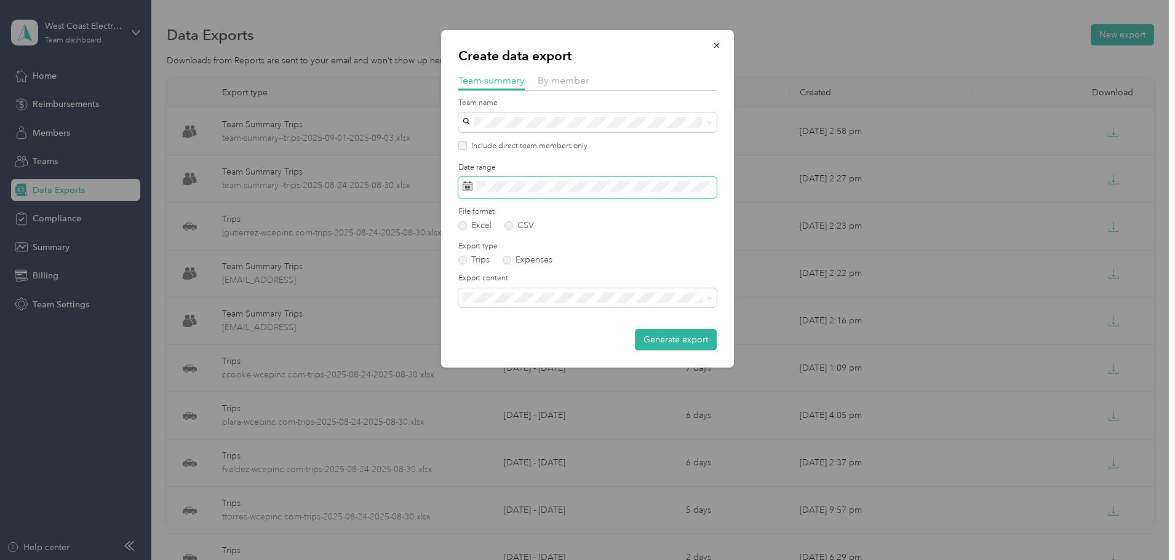
click at [525, 179] on span at bounding box center [587, 187] width 258 height 21
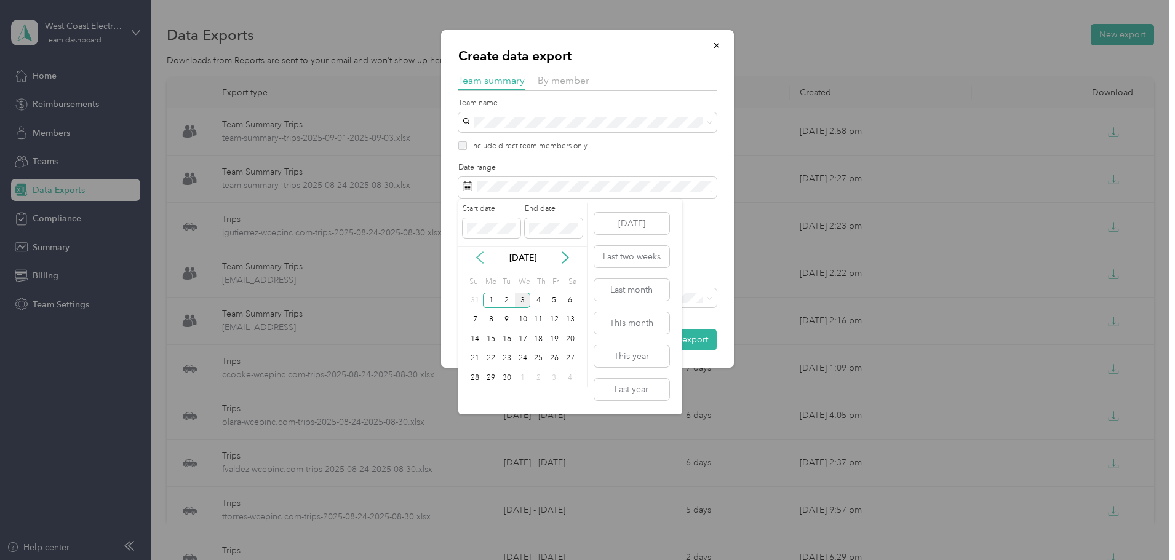
click at [480, 258] on icon at bounding box center [480, 258] width 12 height 12
click at [474, 380] on div "24" at bounding box center [475, 377] width 16 height 15
click at [566, 378] on div "30" at bounding box center [570, 377] width 16 height 15
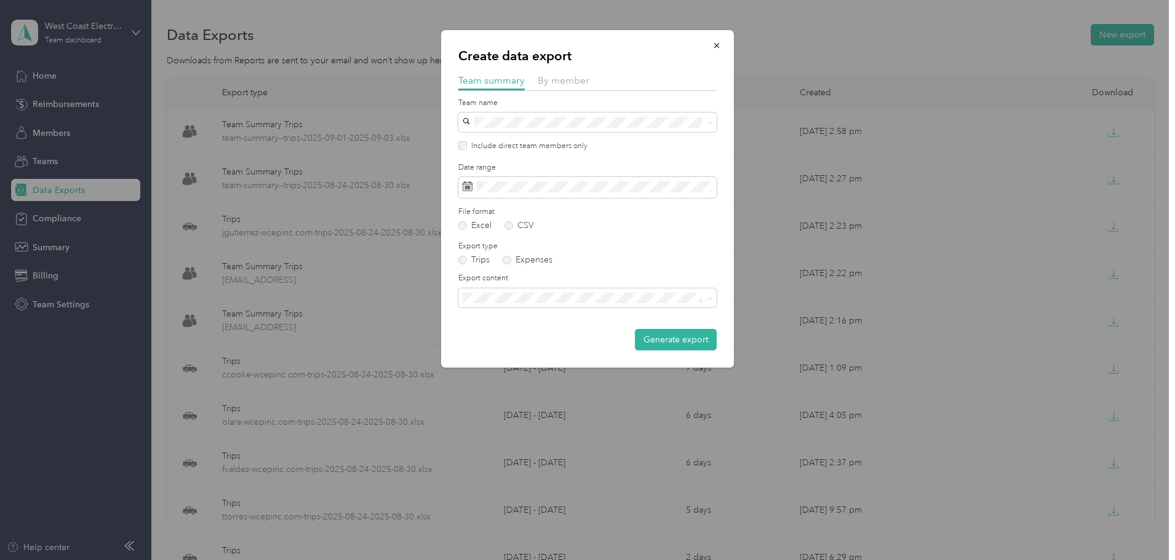
click at [536, 342] on span "Summary and full trips list" at bounding box center [516, 341] width 98 height 10
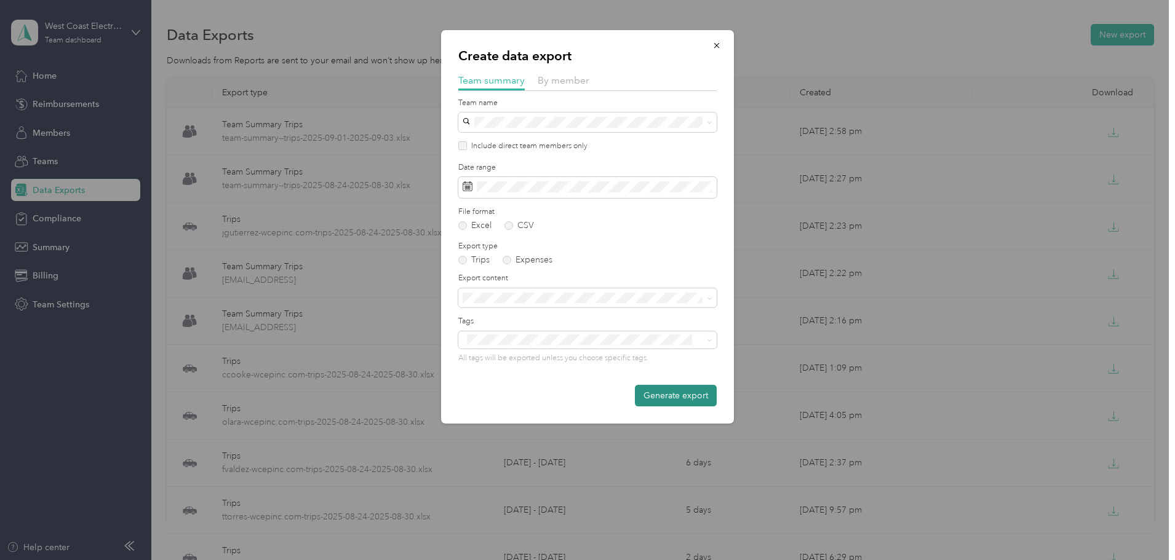
click at [685, 388] on button "Generate export" at bounding box center [676, 396] width 82 height 22
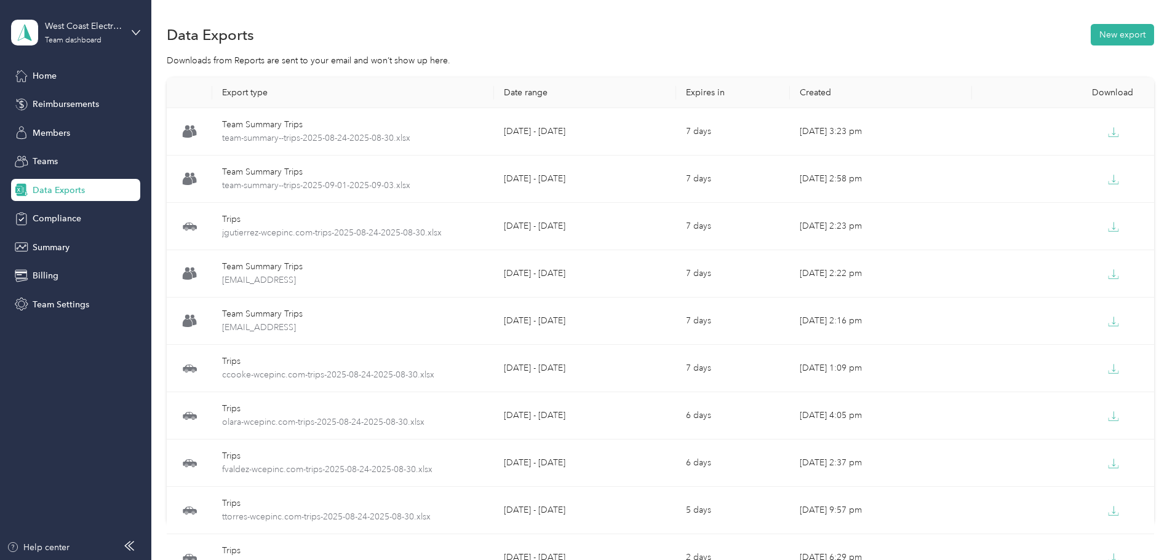
click at [1129, 90] on div "Export type Date range Expires in Created Download Team Summary Trips team-summ…" at bounding box center [660, 323] width 987 height 491
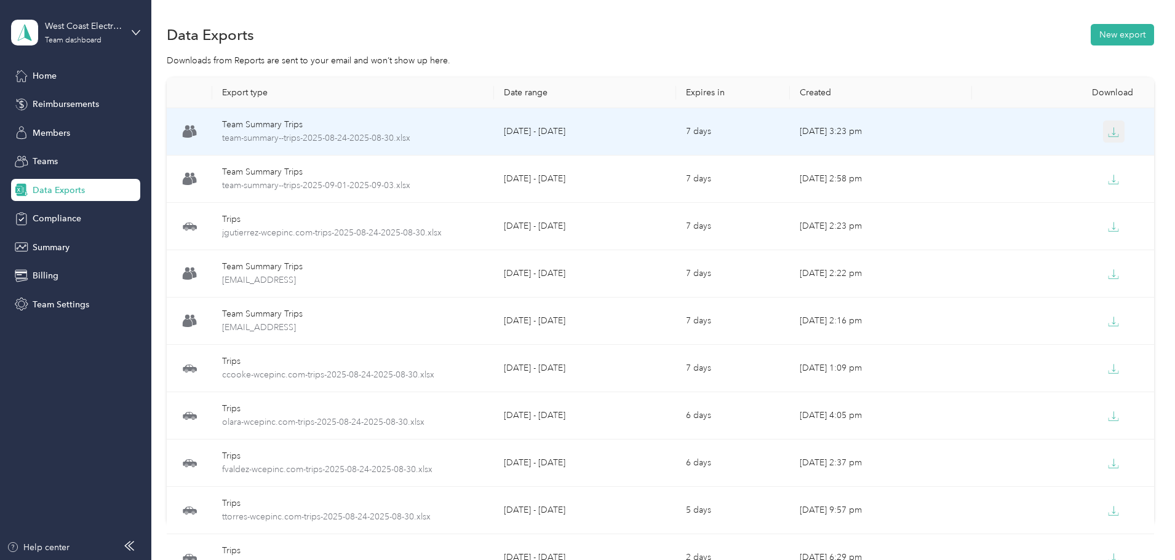
click at [1108, 133] on icon "button" at bounding box center [1113, 132] width 11 height 11
